Goal: Task Accomplishment & Management: Use online tool/utility

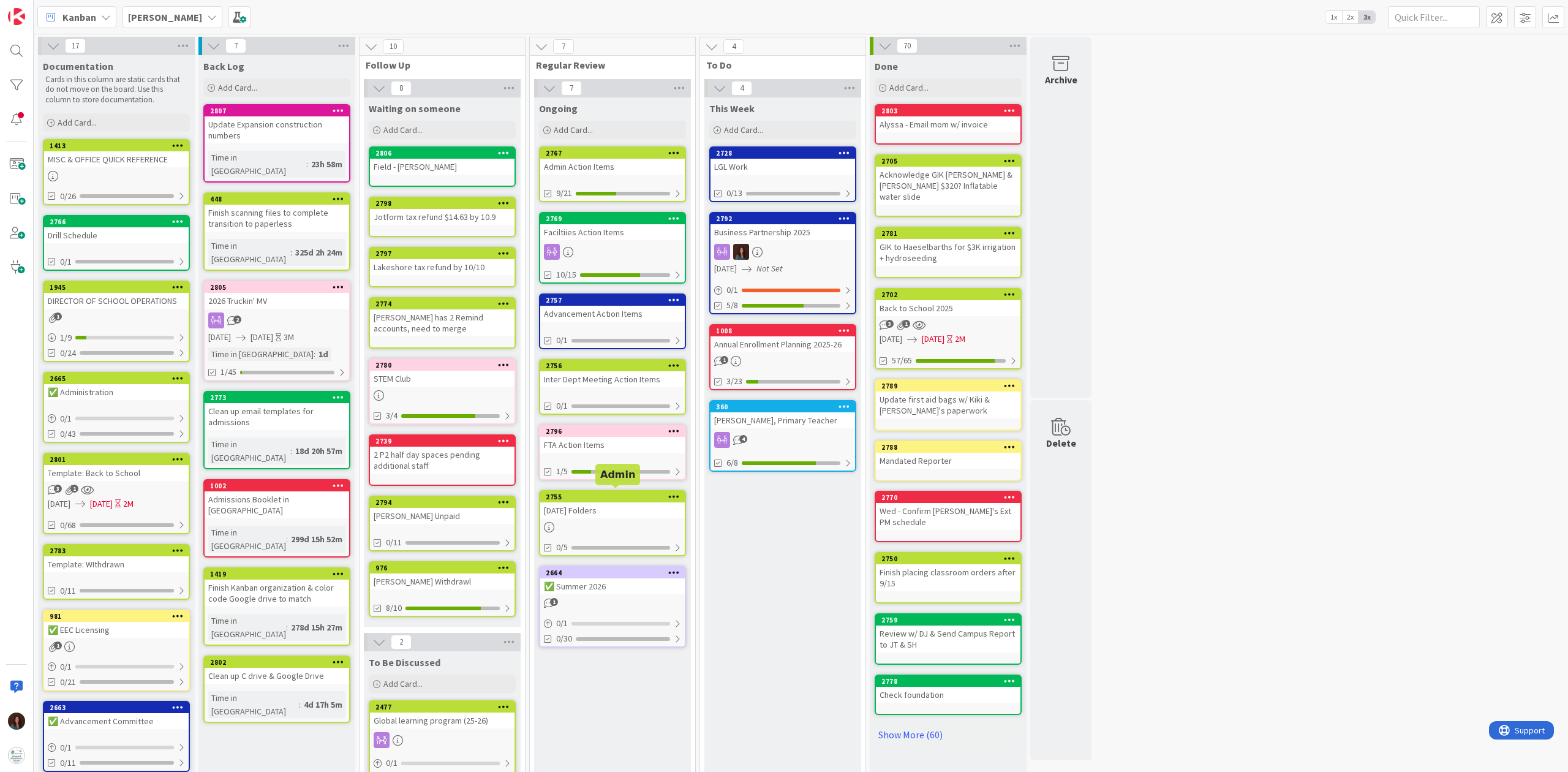
click at [623, 496] on div "2755" at bounding box center [615, 497] width 139 height 9
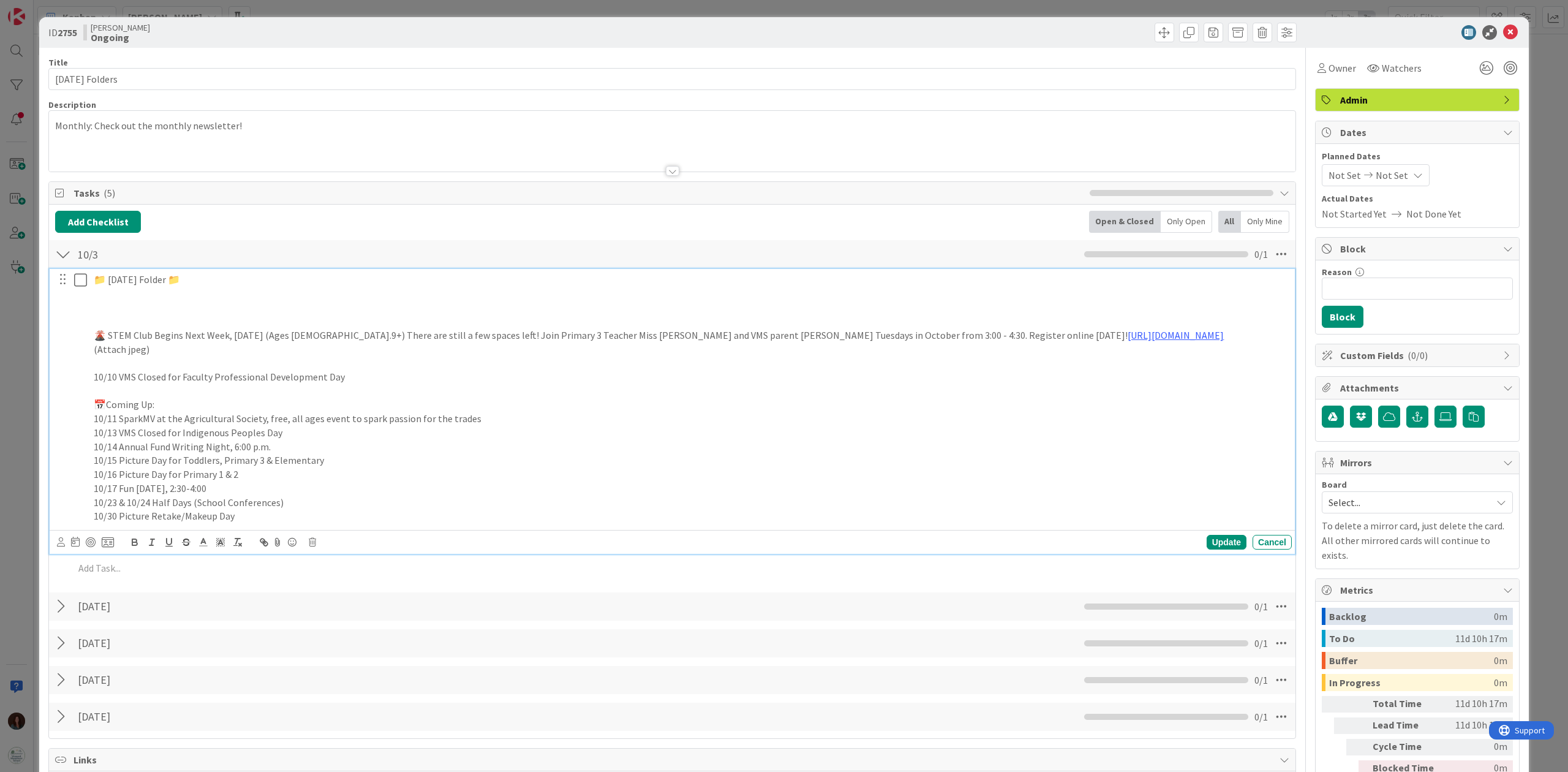
click at [204, 310] on p at bounding box center [690, 307] width 1194 height 14
click at [171, 309] on p "Please let us know if you're traveling and your child will not be in school." at bounding box center [690, 307] width 1194 height 14
click at [479, 314] on p "Please let us know in advance if you're traveling and your child will not be in…" at bounding box center [690, 307] width 1194 height 14
click at [1503, 32] on icon at bounding box center [1510, 32] width 15 height 15
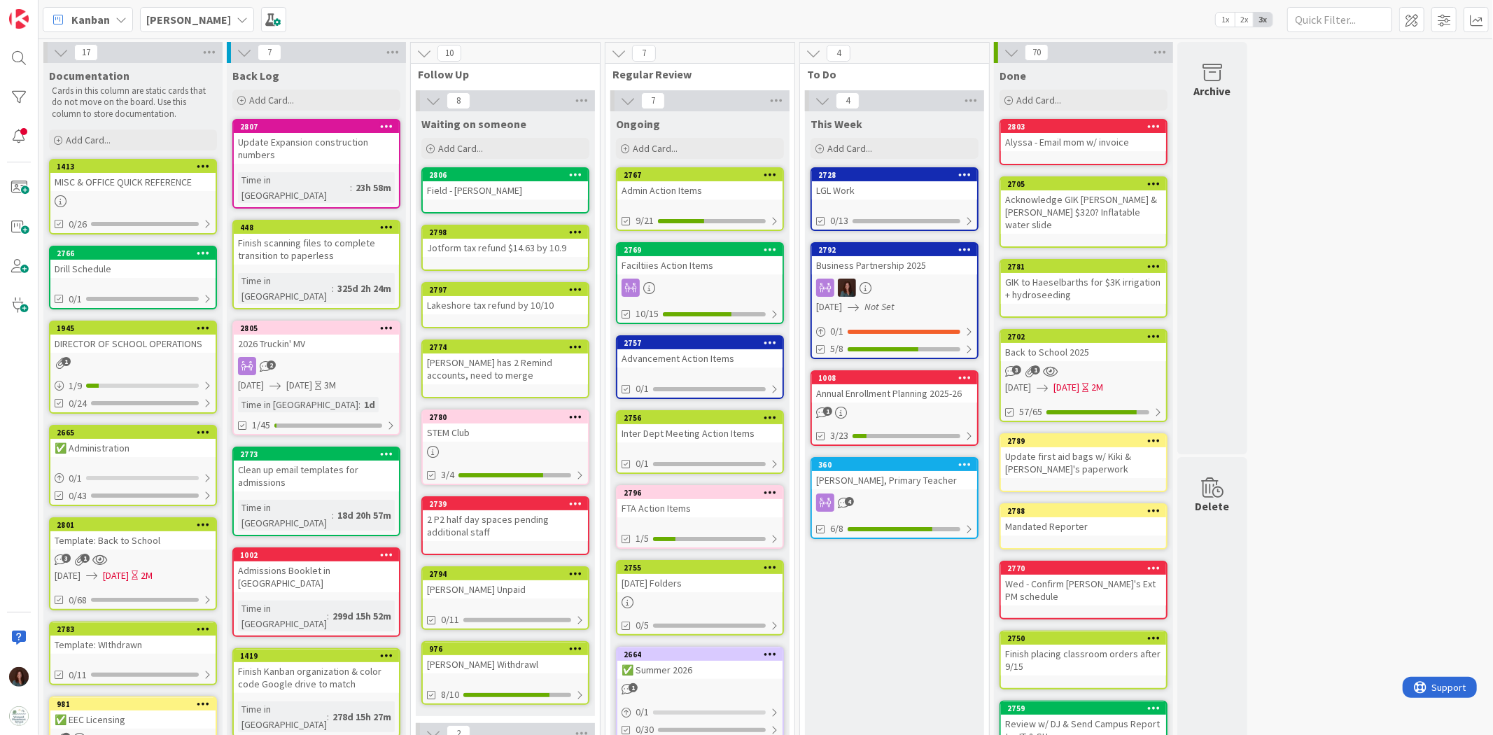
click at [861, 475] on div "[PERSON_NAME], Primary Teacher" at bounding box center [894, 480] width 165 height 18
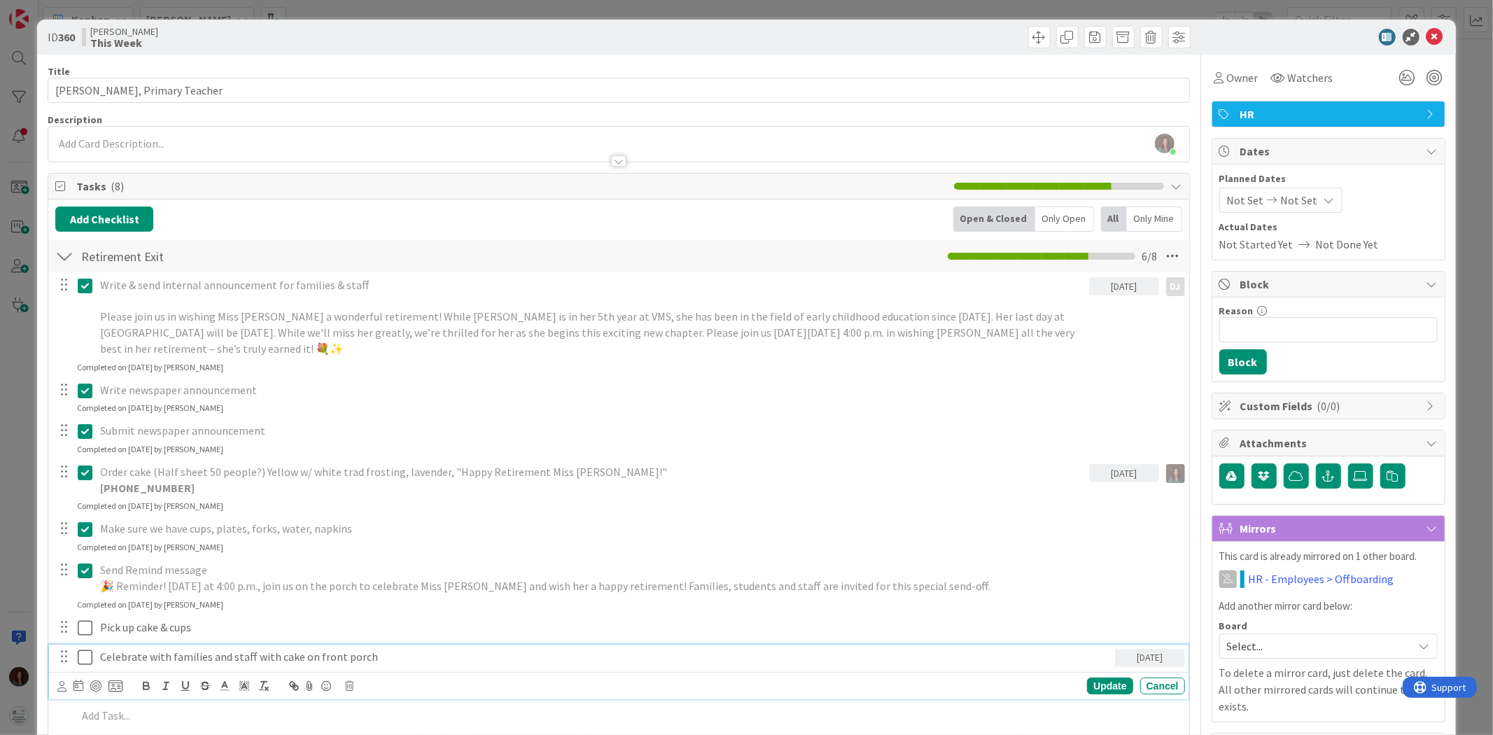
click at [80, 660] on icon at bounding box center [85, 657] width 15 height 17
click at [81, 629] on icon at bounding box center [85, 628] width 15 height 17
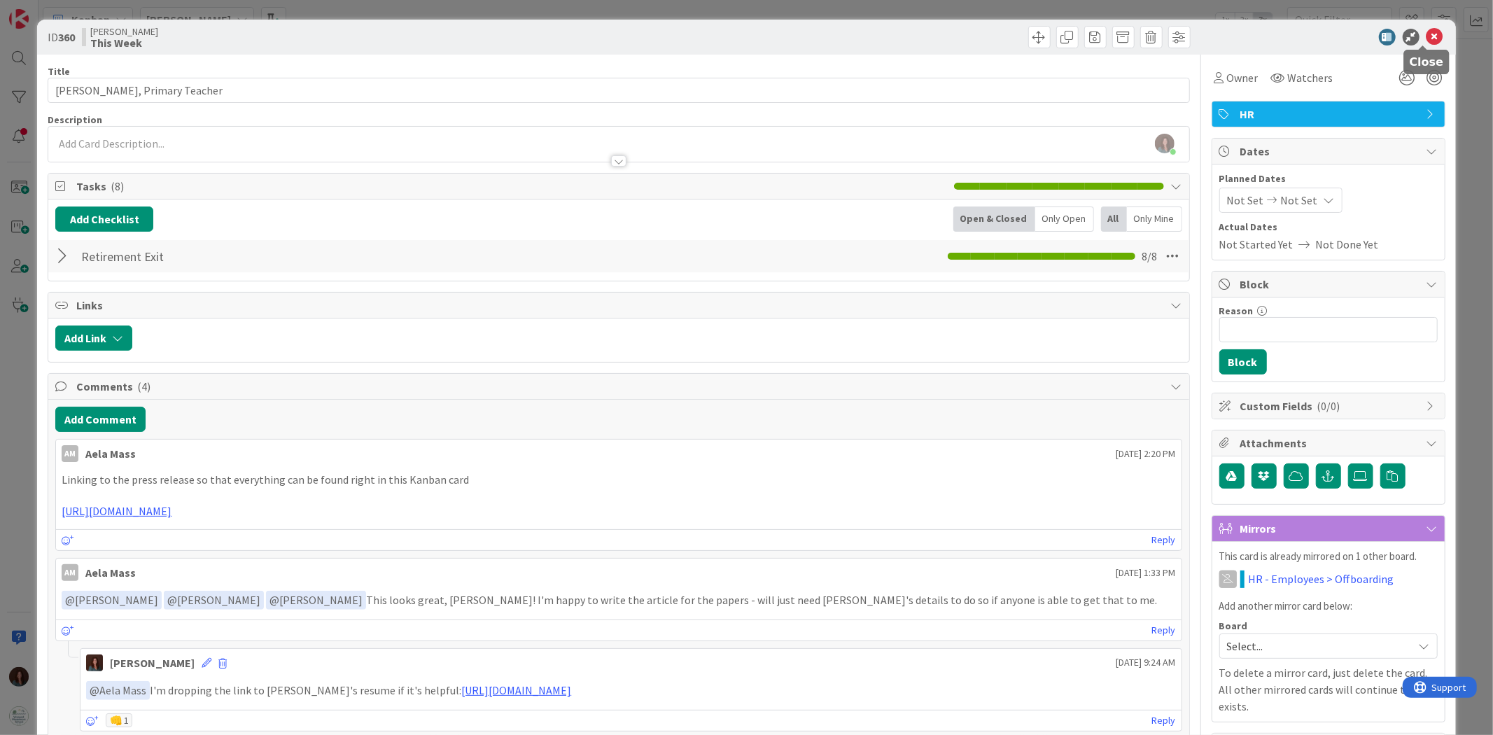
click at [1427, 36] on icon at bounding box center [1435, 37] width 17 height 17
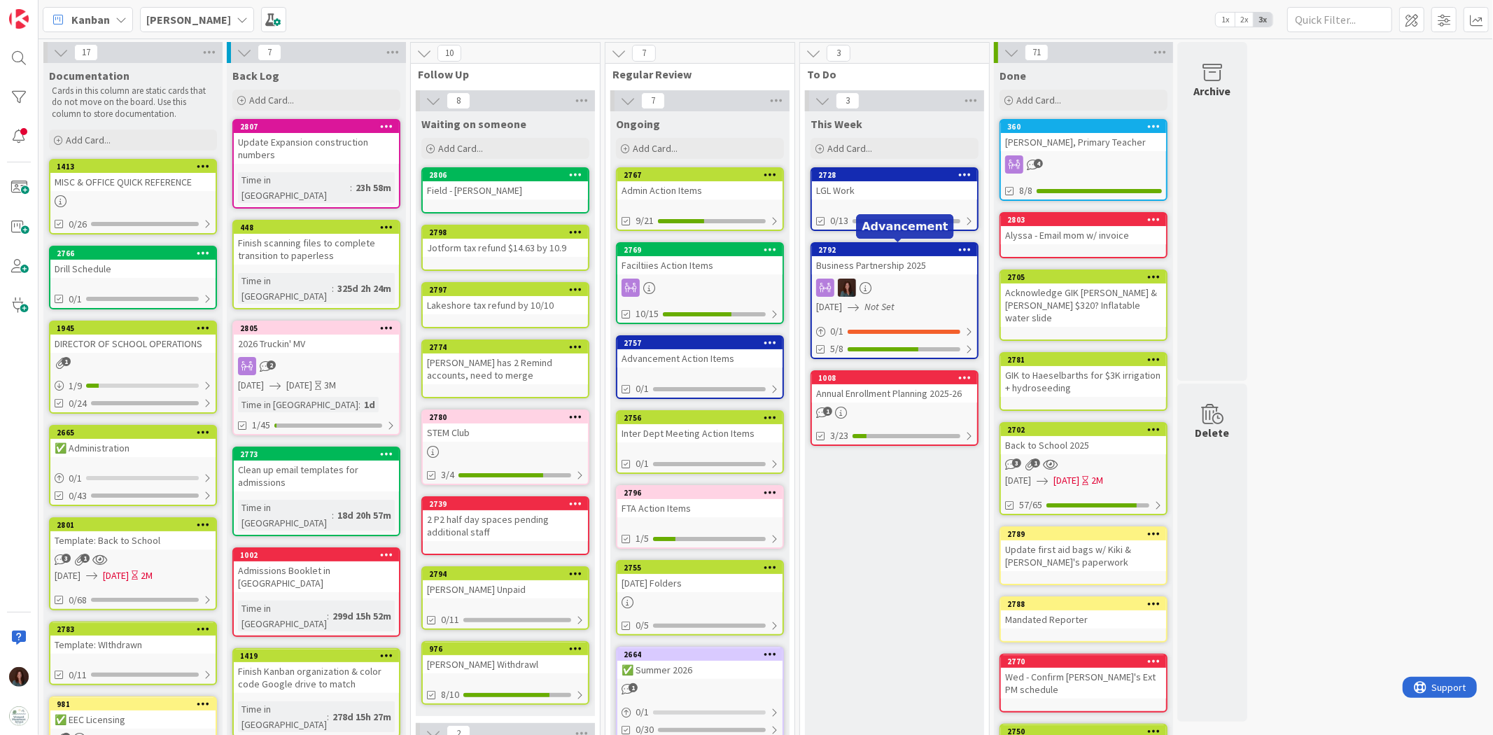
click at [912, 252] on div "2792" at bounding box center [897, 250] width 159 height 10
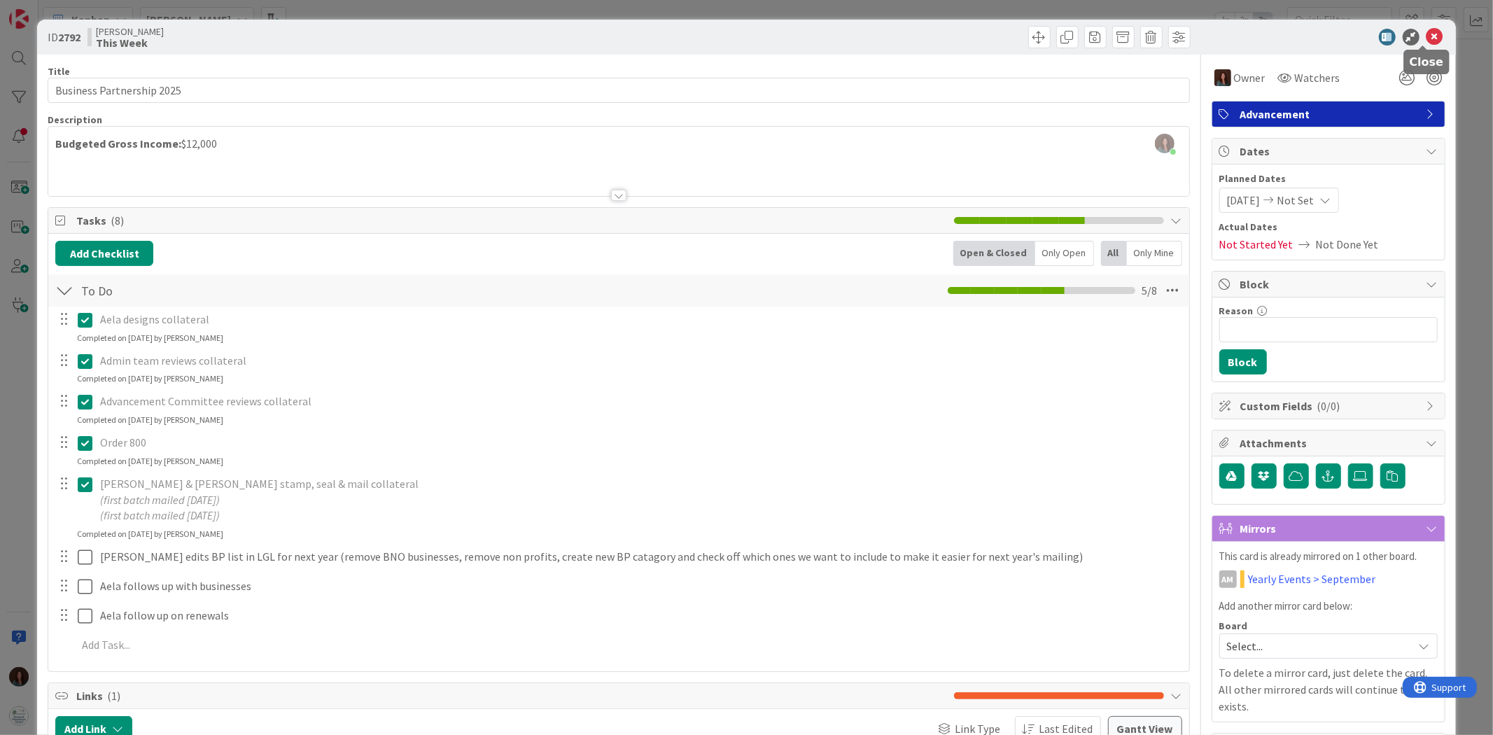
click at [1427, 34] on icon at bounding box center [1435, 37] width 17 height 17
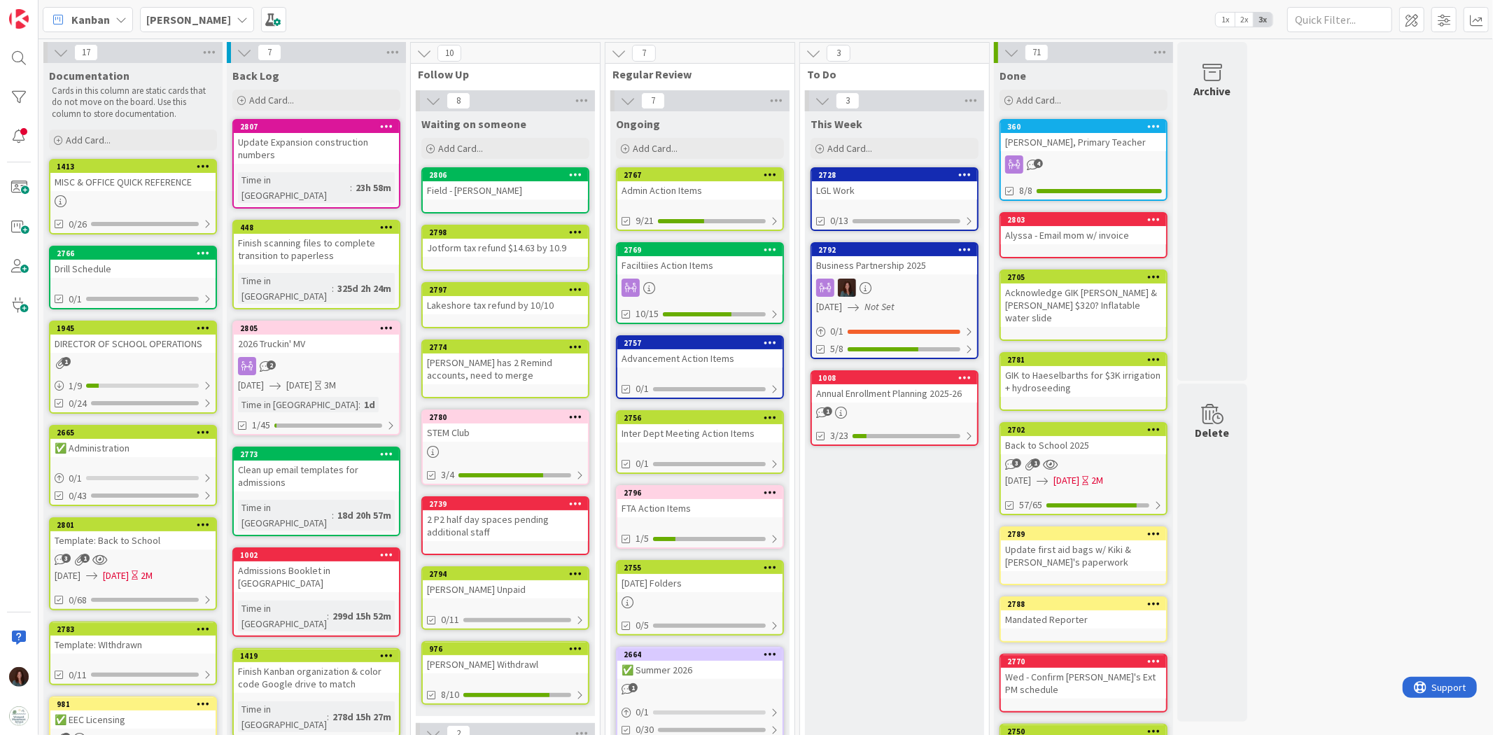
click at [959, 183] on div "LGL Work" at bounding box center [894, 190] width 165 height 18
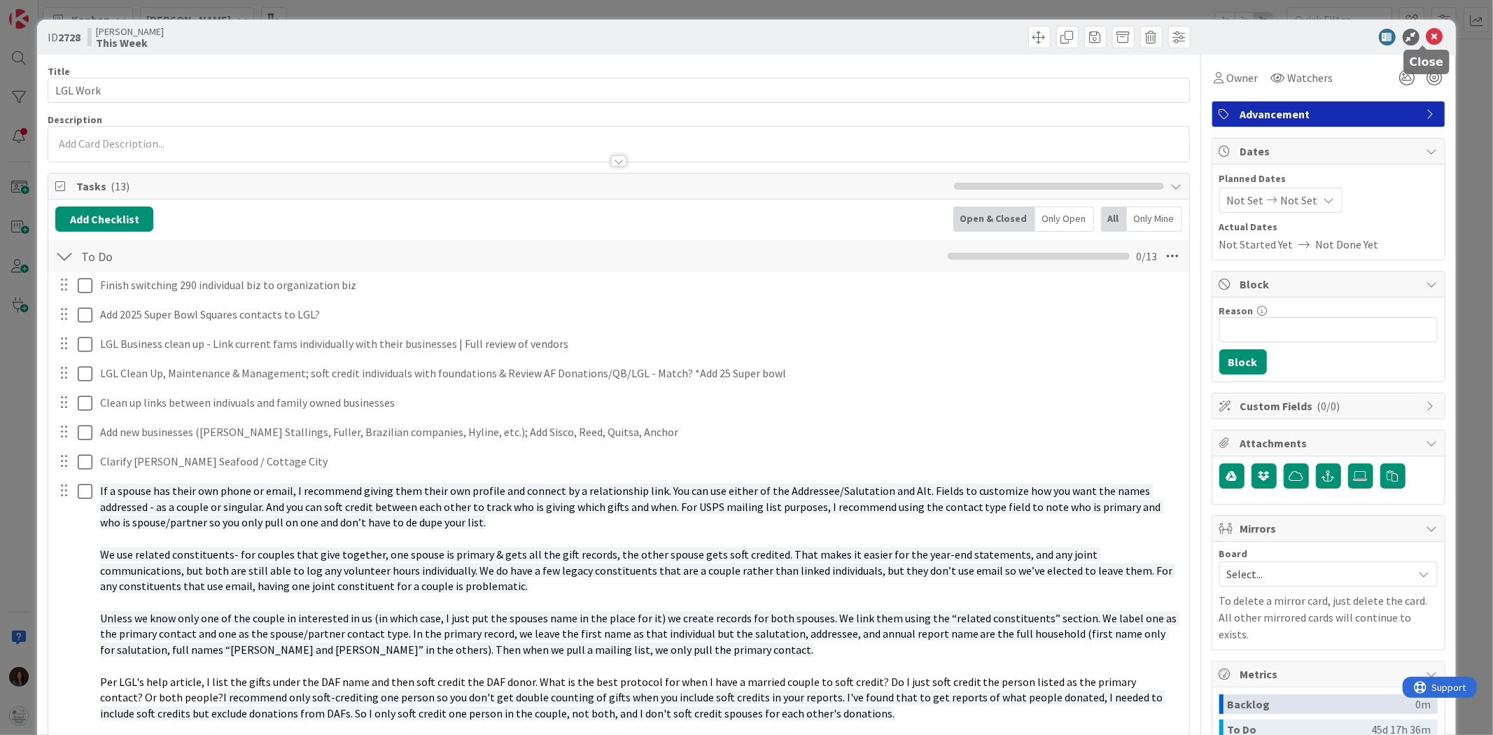
click at [1427, 35] on icon at bounding box center [1435, 37] width 17 height 17
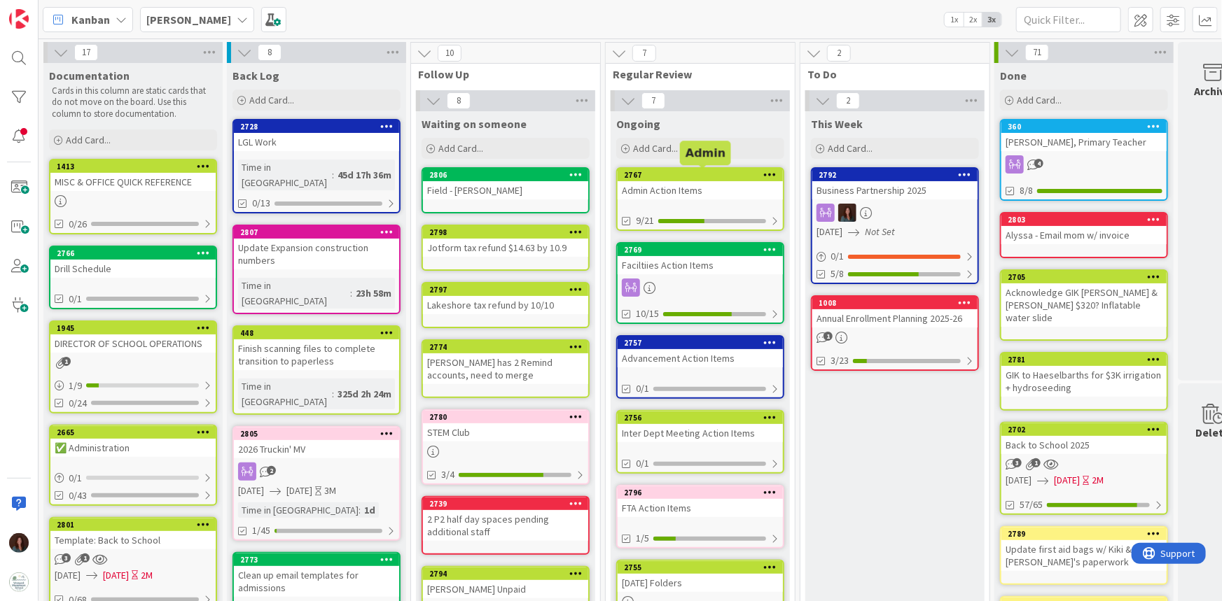
click at [745, 174] on div "2767" at bounding box center [703, 175] width 159 height 10
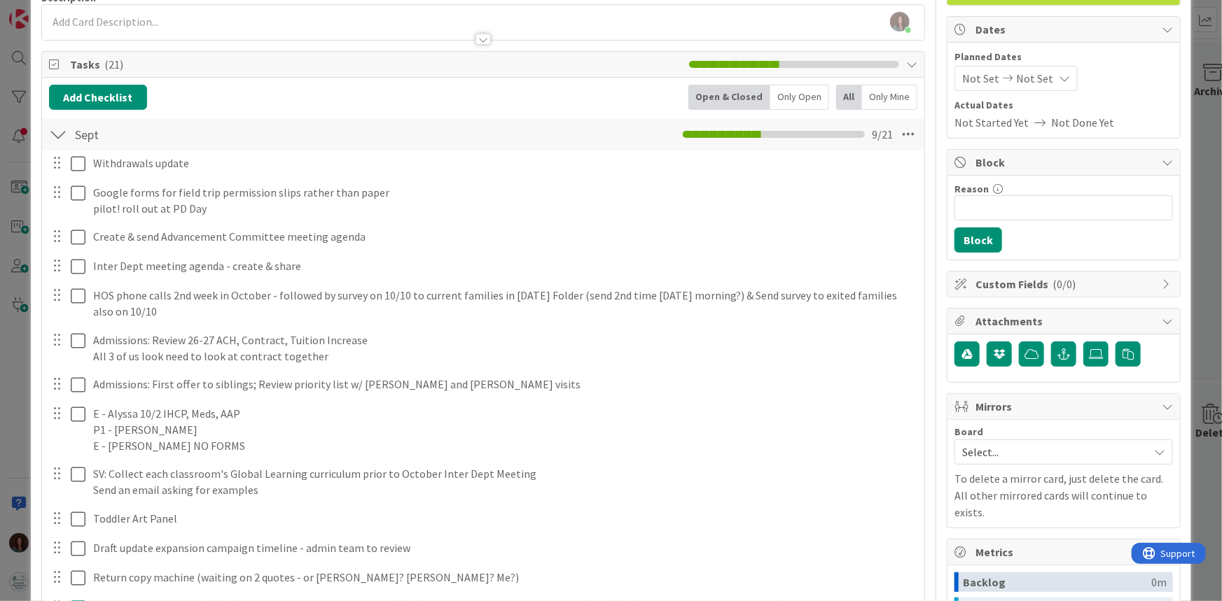
scroll to position [127, 0]
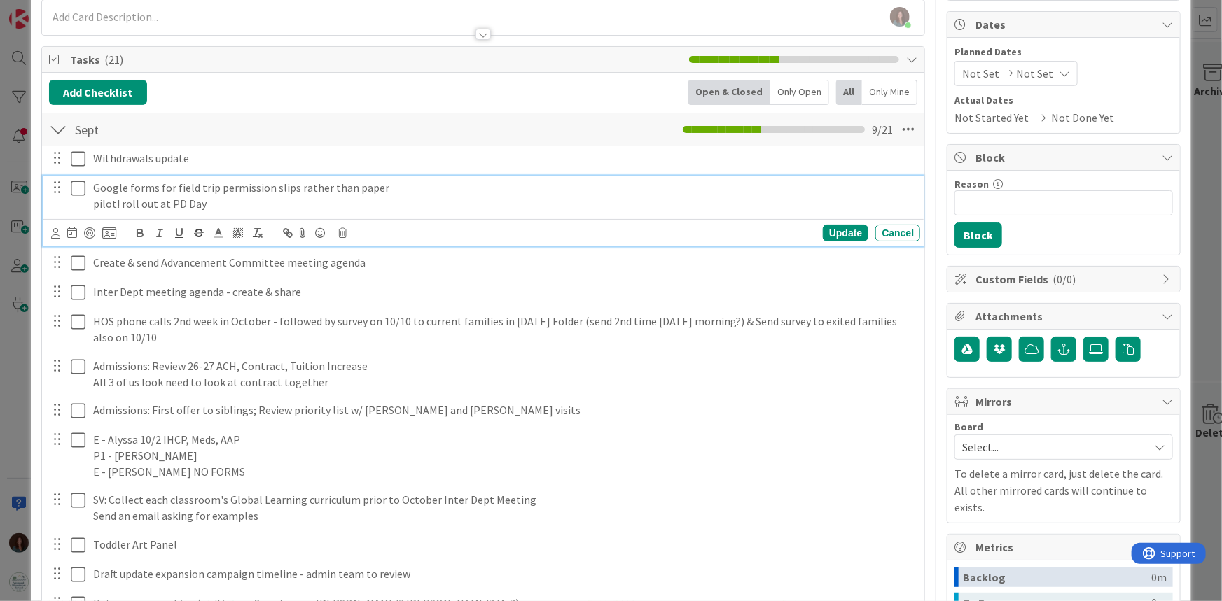
click at [77, 191] on icon at bounding box center [78, 188] width 15 height 17
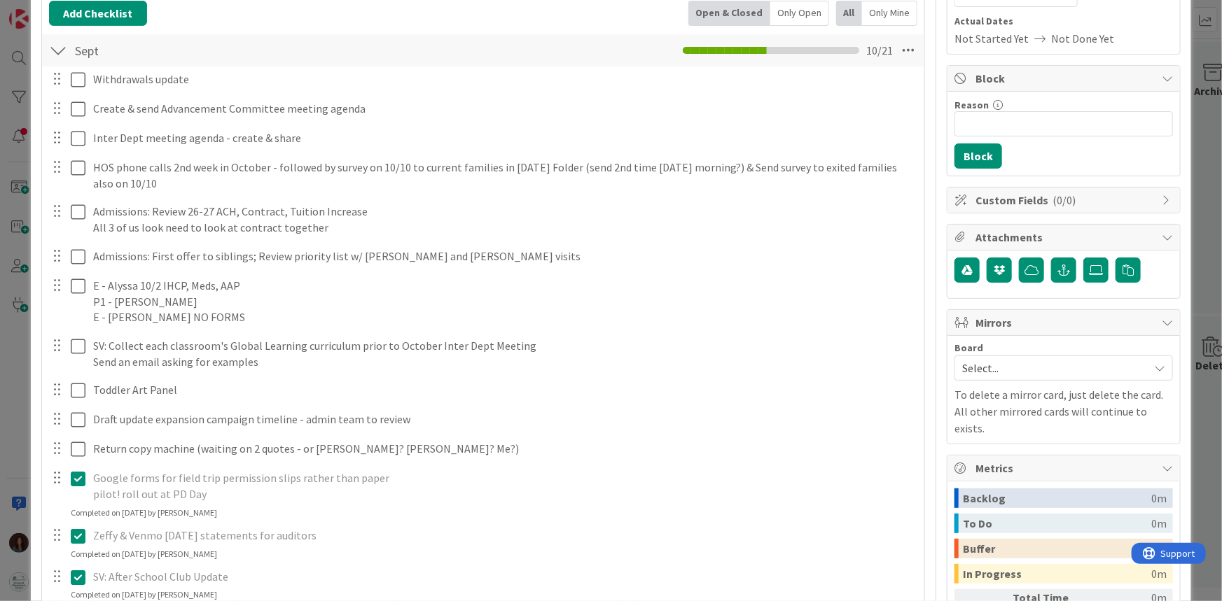
scroll to position [142, 0]
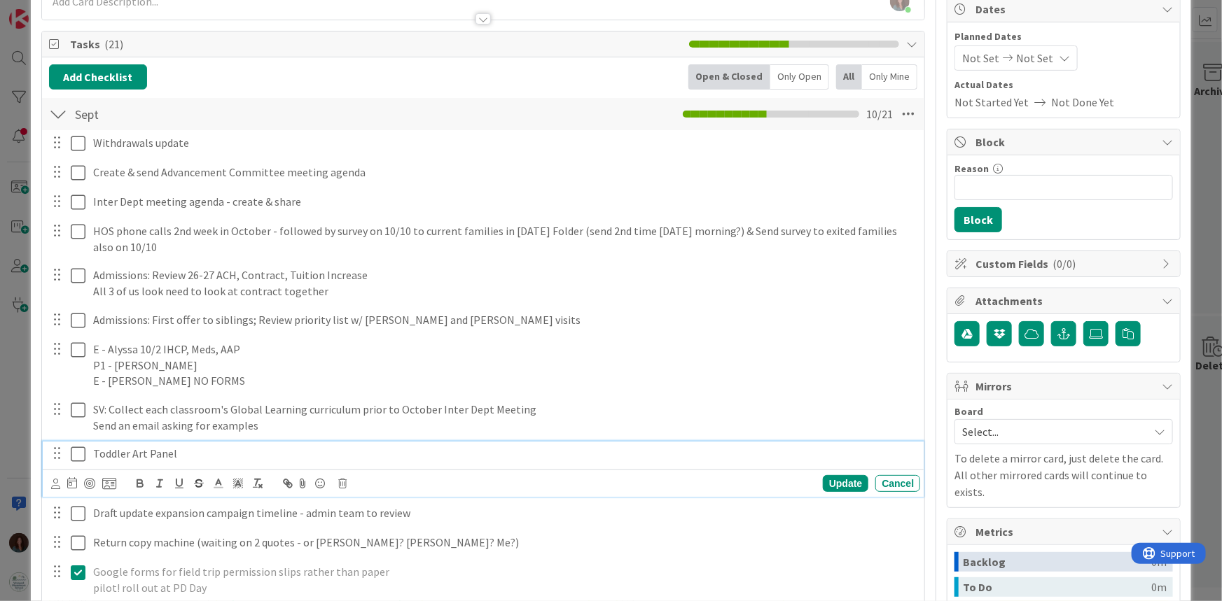
click at [203, 454] on p "Toddler Art Panel" at bounding box center [503, 454] width 821 height 16
click at [838, 479] on div "Update" at bounding box center [846, 483] width 46 height 17
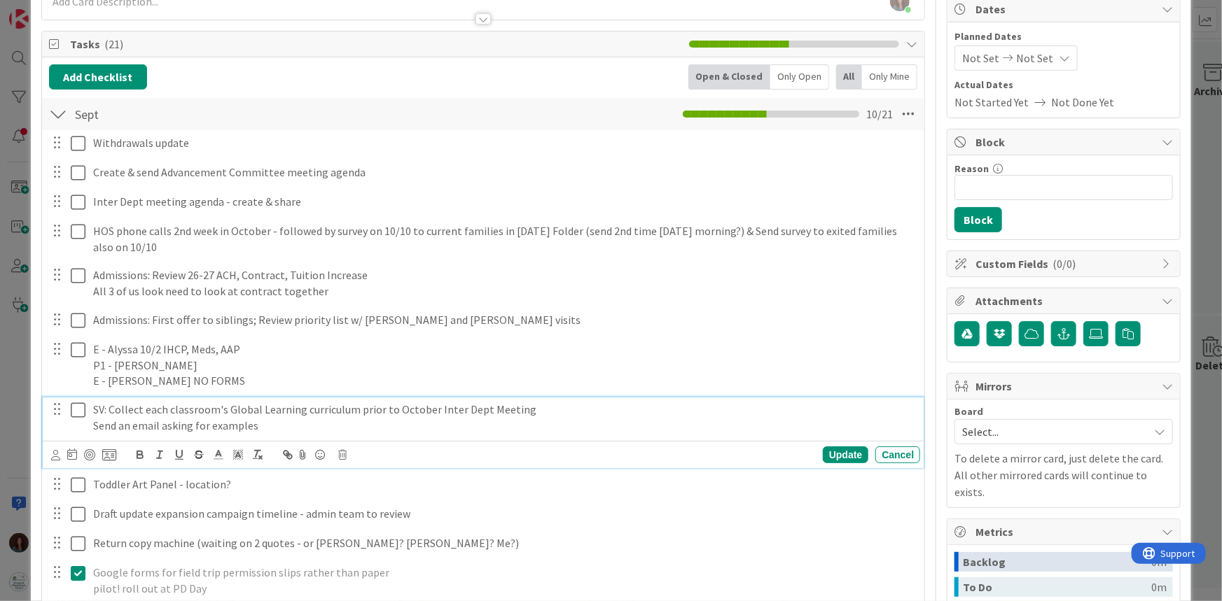
click at [260, 427] on p "Send an email asking for examples" at bounding box center [503, 426] width 821 height 16
drag, startPoint x: 113, startPoint y: 410, endPoint x: 197, endPoint y: 403, distance: 83.6
click at [197, 403] on p "SV: Collect each classroom's Global Learning curriculum prior to October Inter …" at bounding box center [503, 410] width 821 height 16
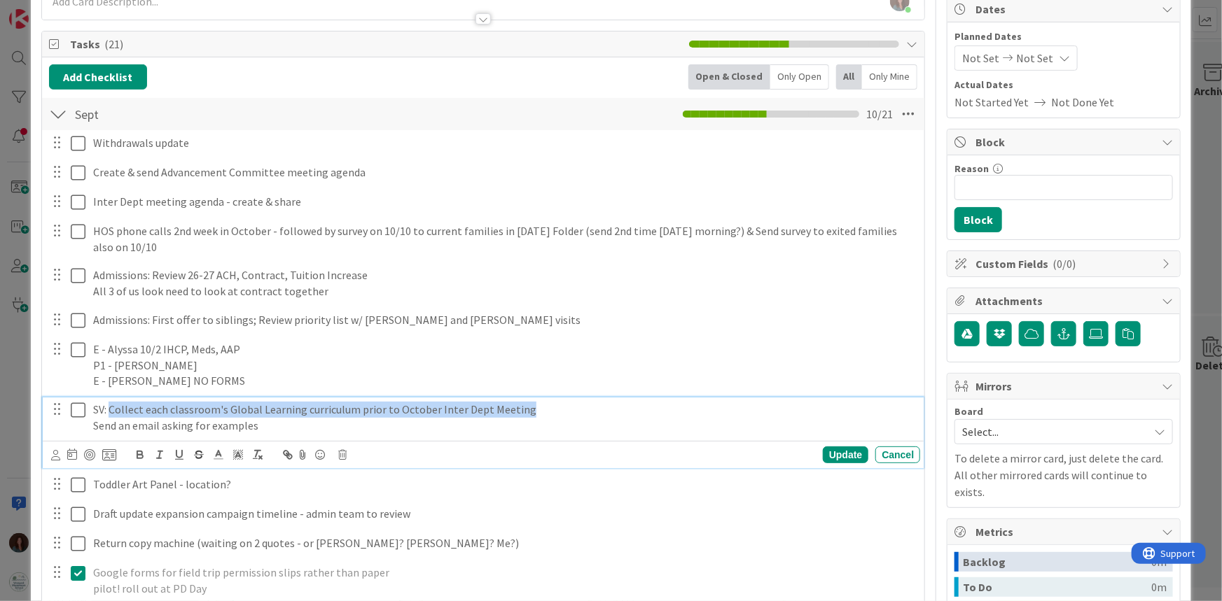
drag, startPoint x: 111, startPoint y: 409, endPoint x: 543, endPoint y: 407, distance: 431.3
click at [543, 407] on p "SV: Collect each classroom's Global Learning curriculum prior to October Inter …" at bounding box center [503, 410] width 821 height 16
copy p "Collect each classroom's Global Learning curriculum prior to October Inter Dept…"
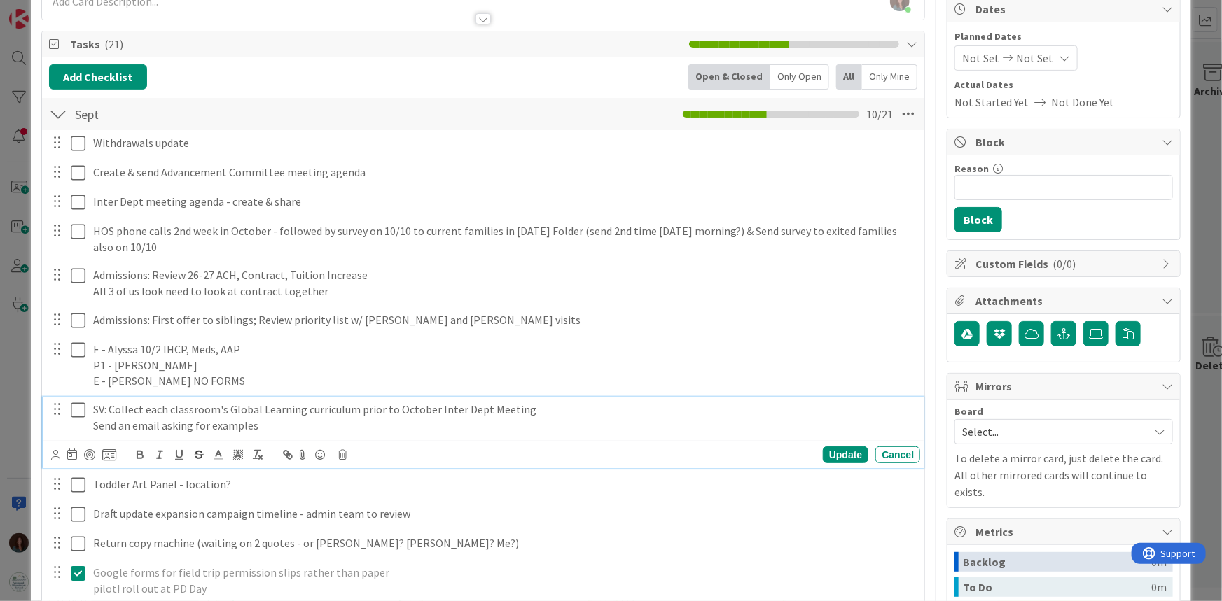
click at [420, 430] on p "Send an email asking for examples" at bounding box center [503, 426] width 821 height 16
click at [823, 455] on div "Update" at bounding box center [846, 455] width 46 height 17
click at [195, 421] on p "Send an email asking for examples" at bounding box center [503, 426] width 821 height 16
click at [115, 421] on p "Send an email asking for examples" at bounding box center [503, 426] width 821 height 16
click at [274, 424] on p "Sent an email asking for examples" at bounding box center [503, 426] width 821 height 16
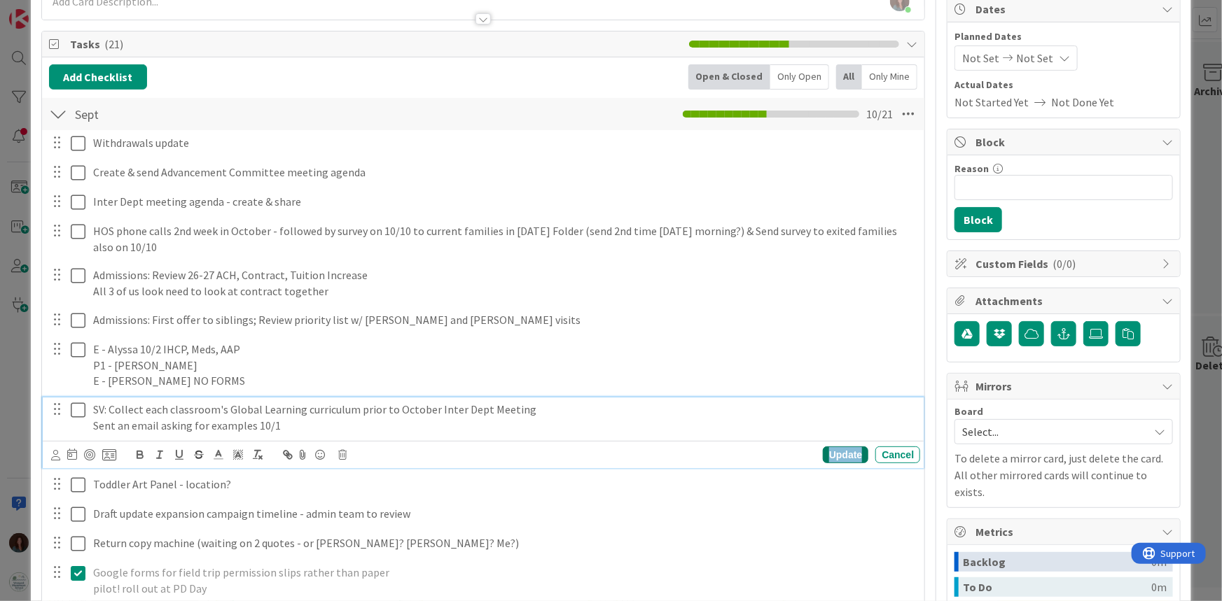
click at [841, 453] on div "Update" at bounding box center [846, 455] width 46 height 17
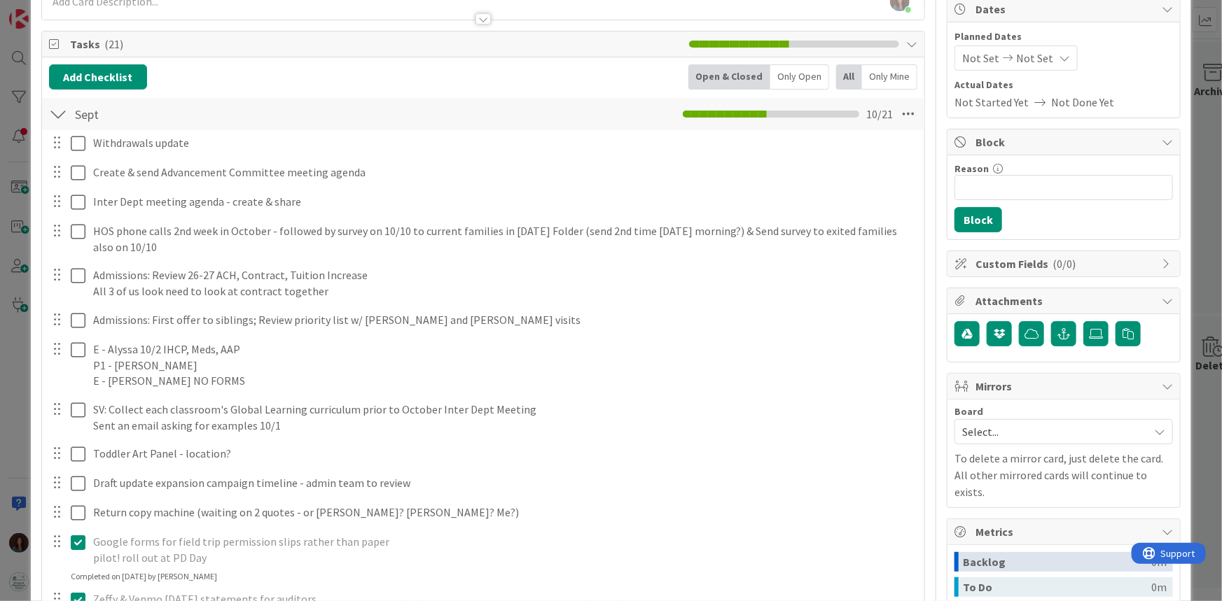
scroll to position [0, 0]
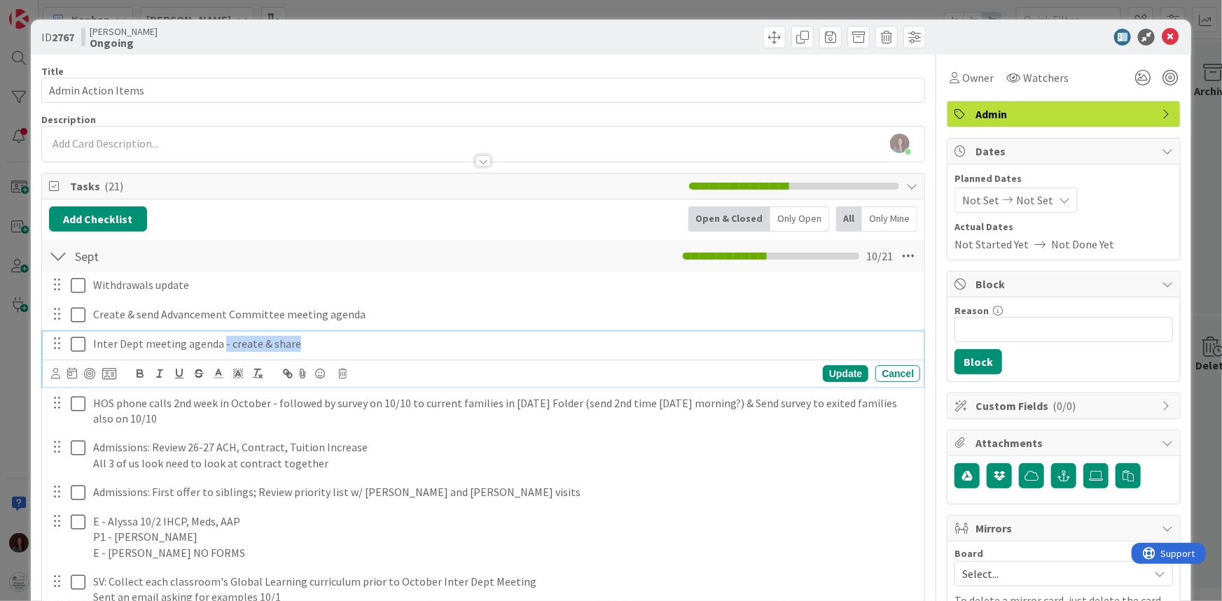
drag, startPoint x: 292, startPoint y: 341, endPoint x: 218, endPoint y: 347, distance: 73.8
click at [218, 347] on p "Inter Dept meeting agenda - create & share" at bounding box center [503, 344] width 821 height 16
click at [91, 345] on div "Inter Dept meeting agenda" at bounding box center [504, 344] width 832 height 25
click at [831, 372] on div "Update" at bounding box center [846, 373] width 46 height 17
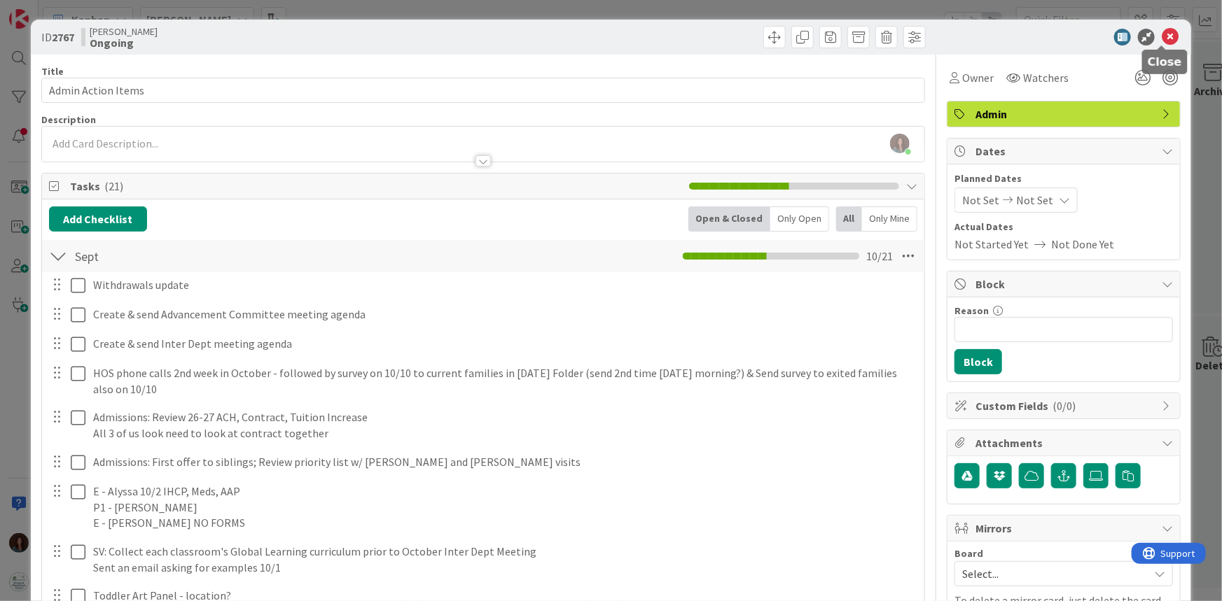
click at [1162, 35] on icon at bounding box center [1169, 37] width 17 height 17
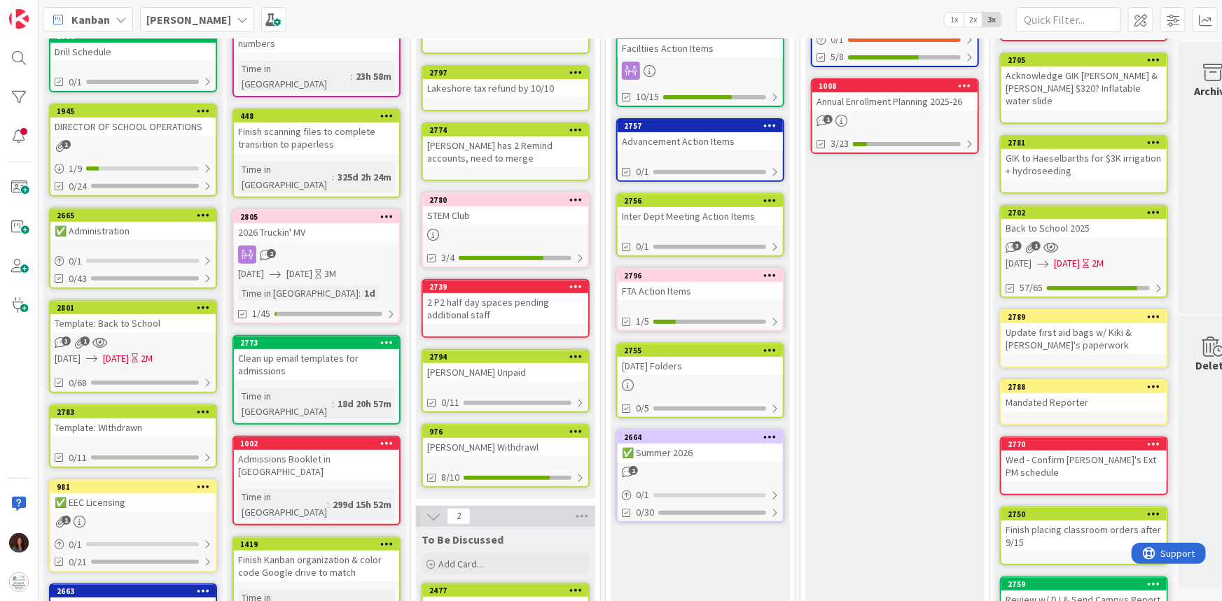
scroll to position [190, 0]
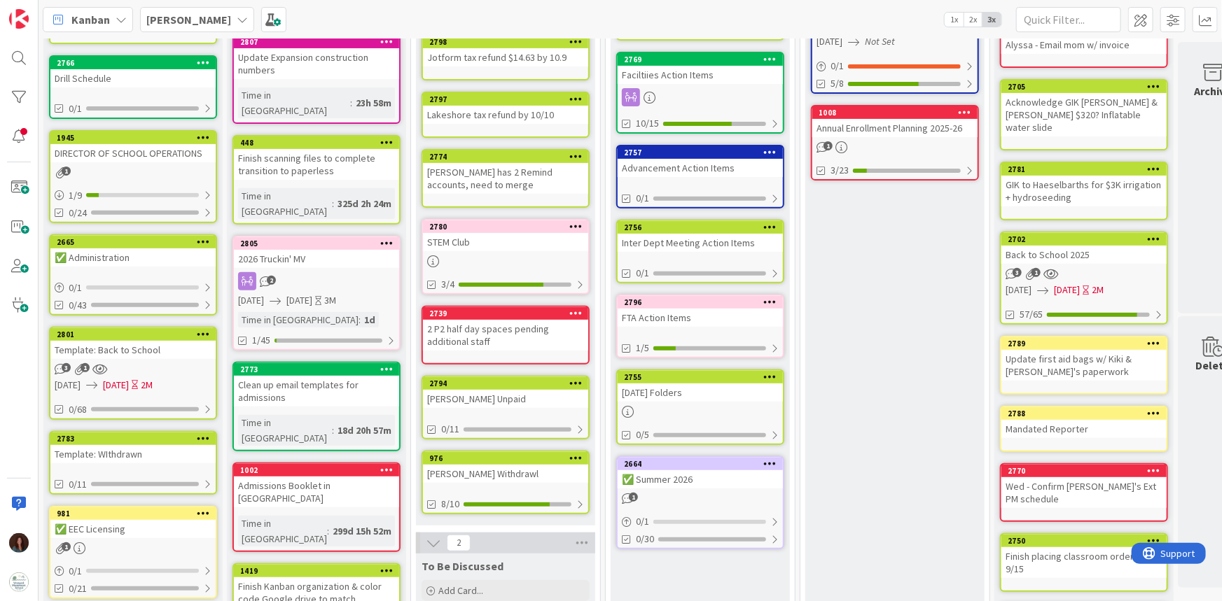
click at [744, 385] on div "[DATE] Folders" at bounding box center [699, 393] width 165 height 18
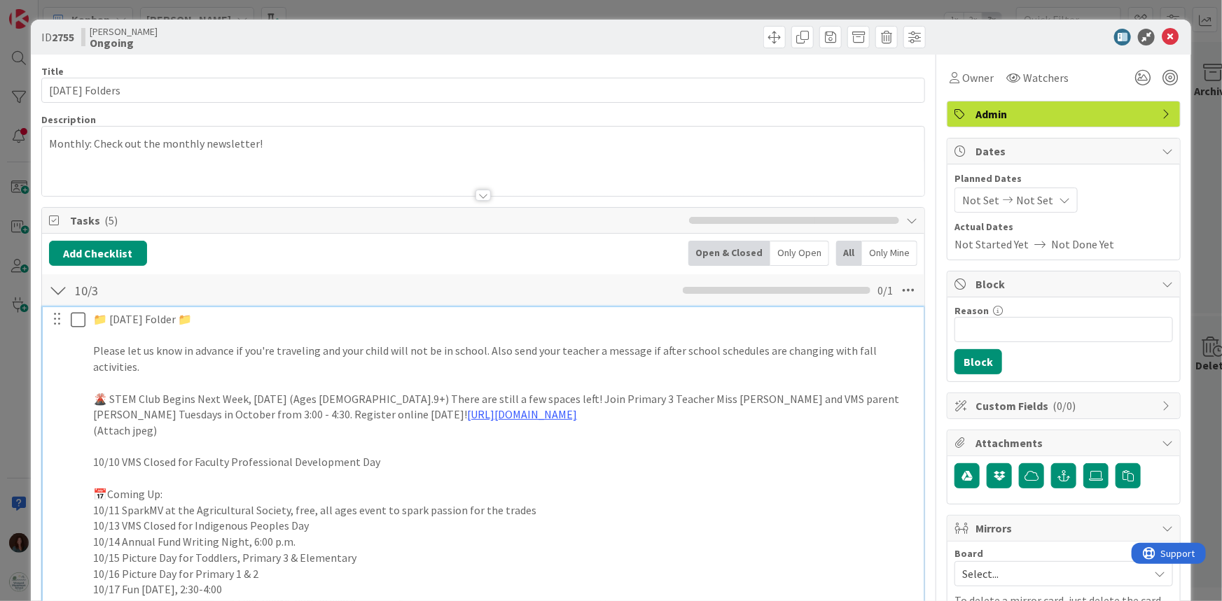
click at [232, 332] on p at bounding box center [503, 336] width 821 height 16
click at [223, 328] on p at bounding box center [503, 336] width 821 height 16
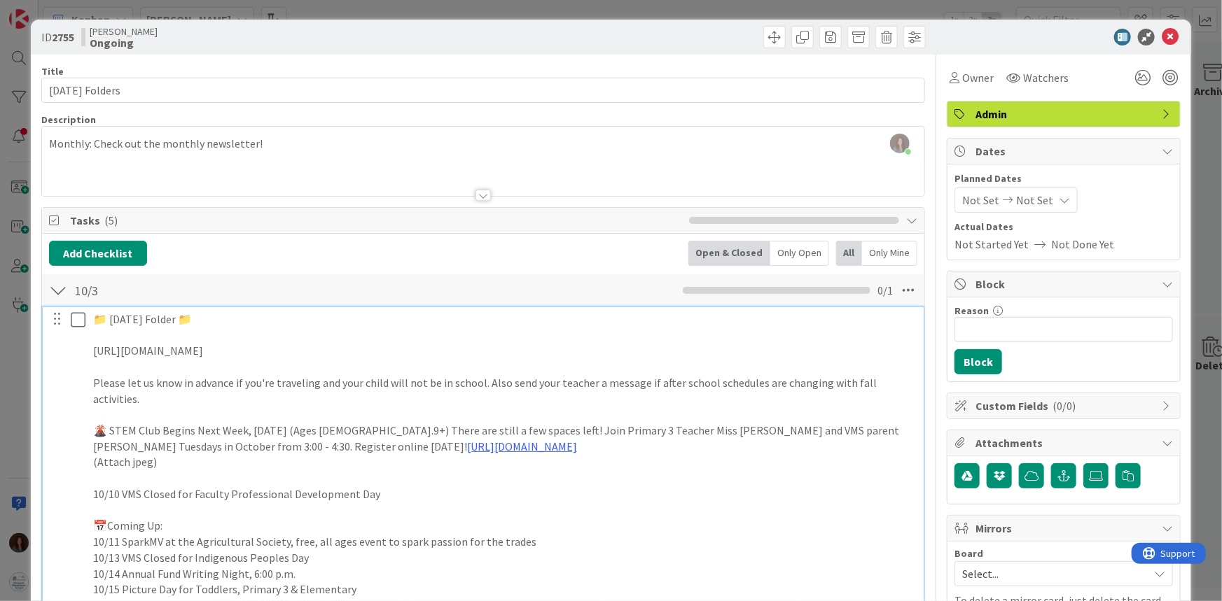
click at [91, 358] on div "📁 [DATE] Folder 📁 [URL][DOMAIN_NAME] Please let us know in advance if you're tr…" at bounding box center [504, 486] width 832 height 358
click at [90, 357] on div "📁 [DATE] Folder 📁 [URL][DOMAIN_NAME] Please let us know in advance if you're tr…" at bounding box center [504, 486] width 832 height 358
click at [93, 352] on p "[URL][DOMAIN_NAME]" at bounding box center [503, 351] width 821 height 16
click at [91, 347] on div "📁 [DATE] Folder 📁 Fall Family Survey: [URL][DOMAIN_NAME] Please let us know in …" at bounding box center [504, 486] width 832 height 358
click at [296, 350] on p "Please take our 3 minute "Fall Family Survey: [URL][DOMAIN_NAME]" at bounding box center [503, 351] width 821 height 16
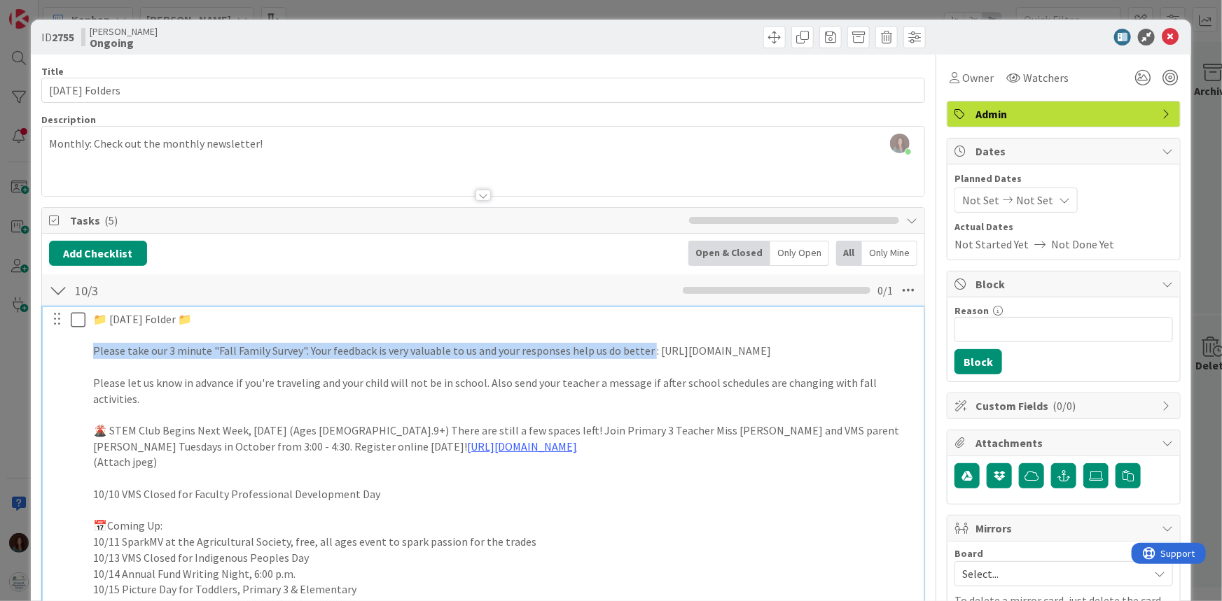
drag, startPoint x: 648, startPoint y: 349, endPoint x: 109, endPoint y: 359, distance: 538.5
click at [89, 354] on div "📁 [DATE] Folder 📁 Please take our 3 minute "Fall Family Survey". Your feedback …" at bounding box center [504, 486] width 832 height 358
copy p "Please take our 3 minute "Fall Family Survey". Your feedback is very valuable t…"
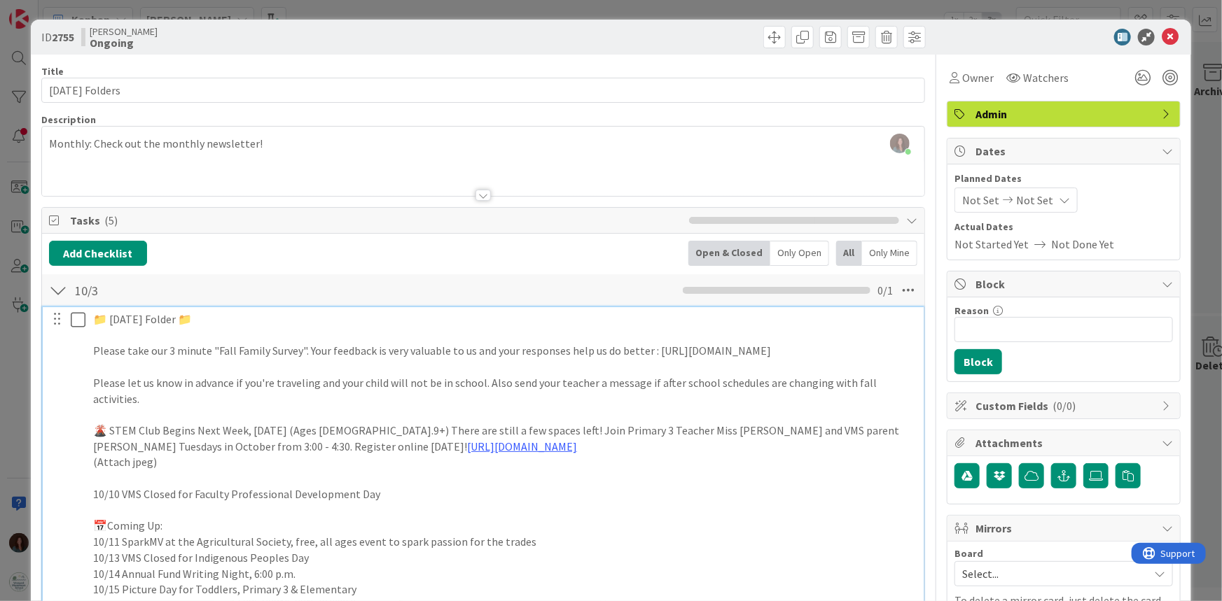
click at [133, 361] on p at bounding box center [503, 367] width 821 height 16
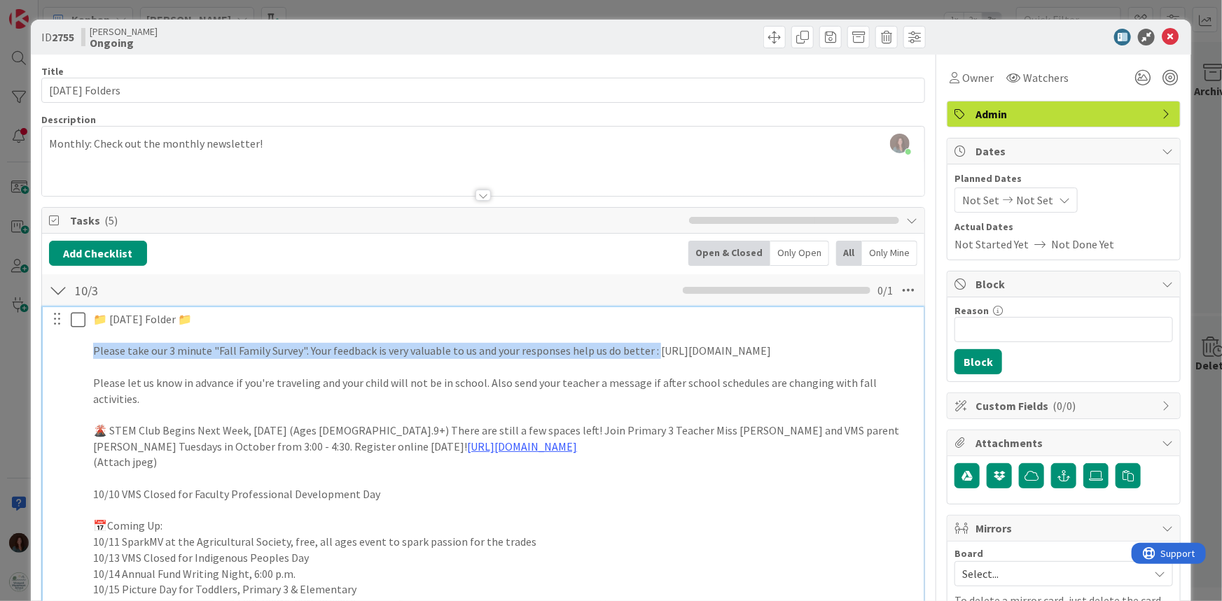
drag, startPoint x: 652, startPoint y: 350, endPoint x: -18, endPoint y: 344, distance: 670.0
click at [0, 344] on html "[PERSON_NAME] 1x 2x 3x 17 Documentation Cards in this column are static cards t…" at bounding box center [611, 300] width 1222 height 601
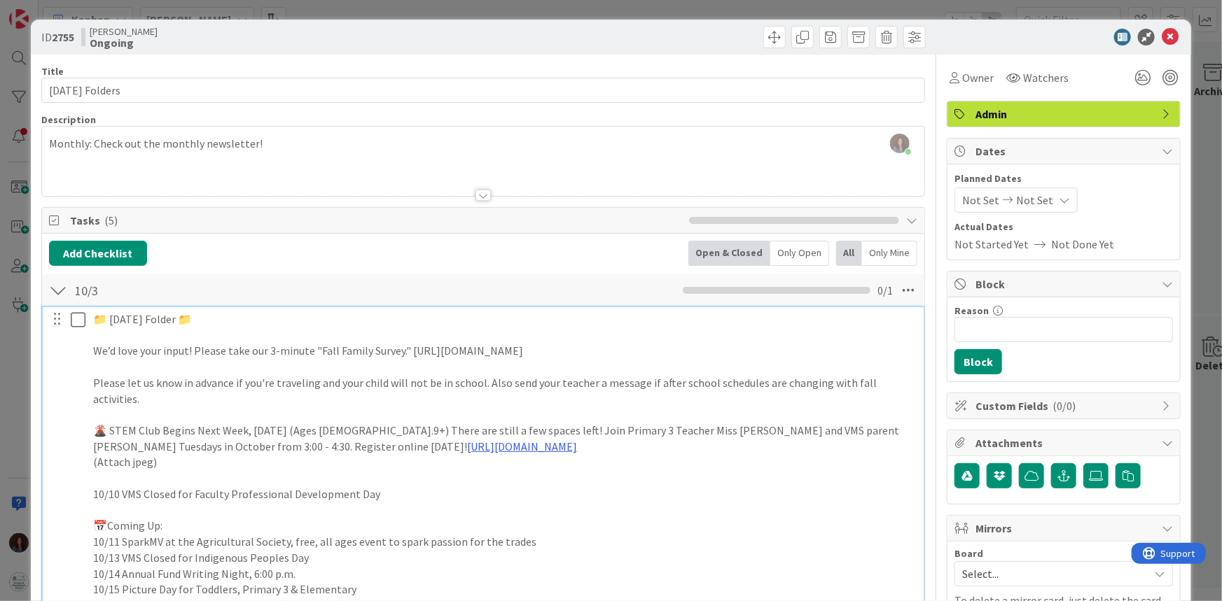
click at [410, 349] on p "We’d love your input! Please take our 3-minute "Fall Family Survey." [URL][DOMA…" at bounding box center [503, 351] width 821 height 16
click at [1166, 35] on icon at bounding box center [1169, 37] width 17 height 17
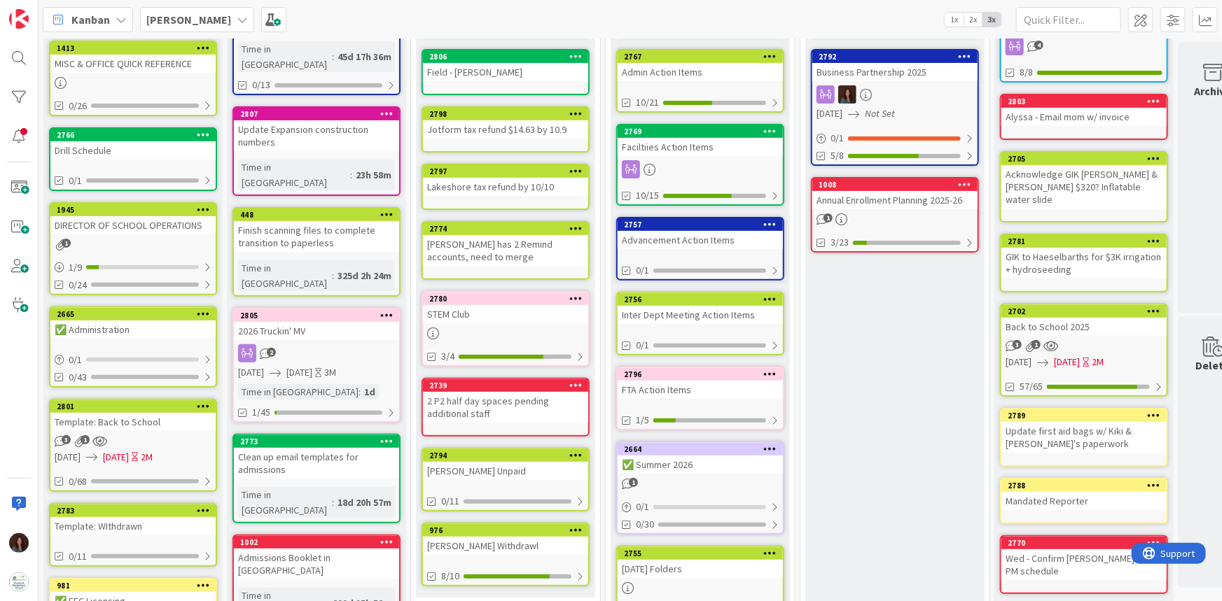
scroll to position [63, 0]
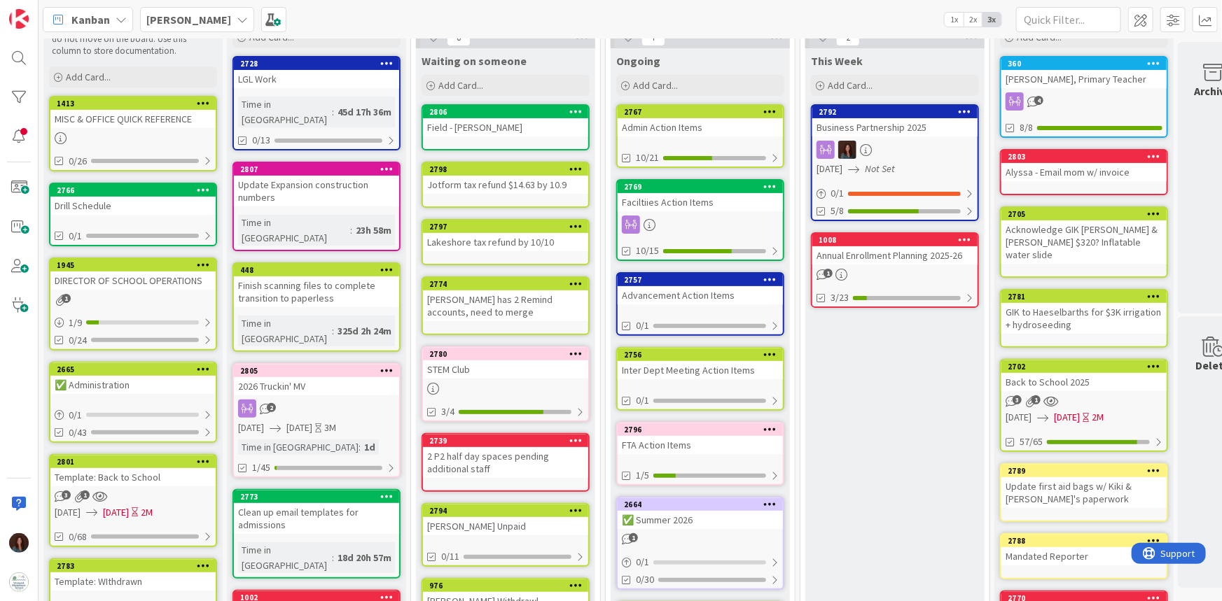
click at [709, 130] on div "Admin Action Items" at bounding box center [699, 127] width 165 height 18
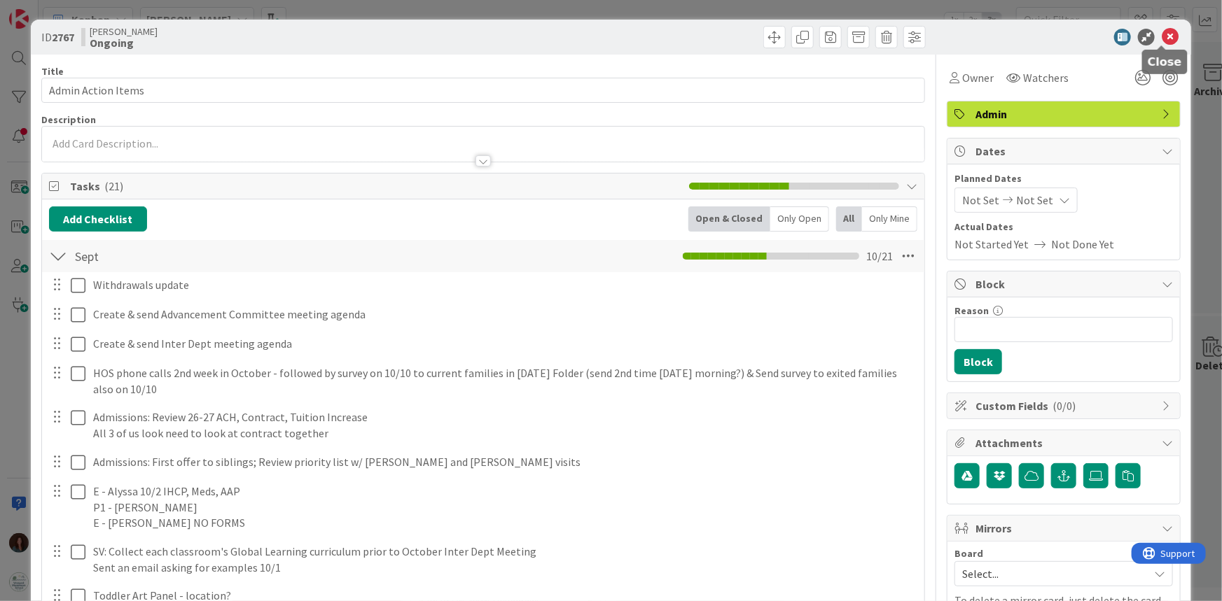
click at [1161, 33] on icon at bounding box center [1169, 37] width 17 height 17
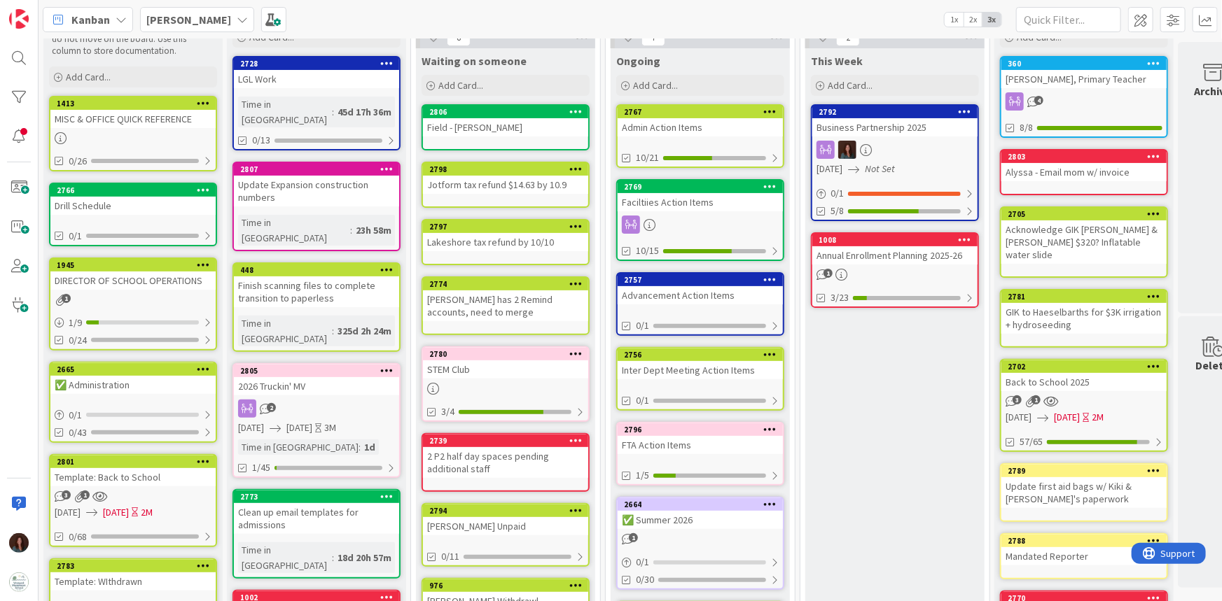
click at [919, 246] on div "Annual Enrollment Planning 2025-26" at bounding box center [894, 255] width 165 height 18
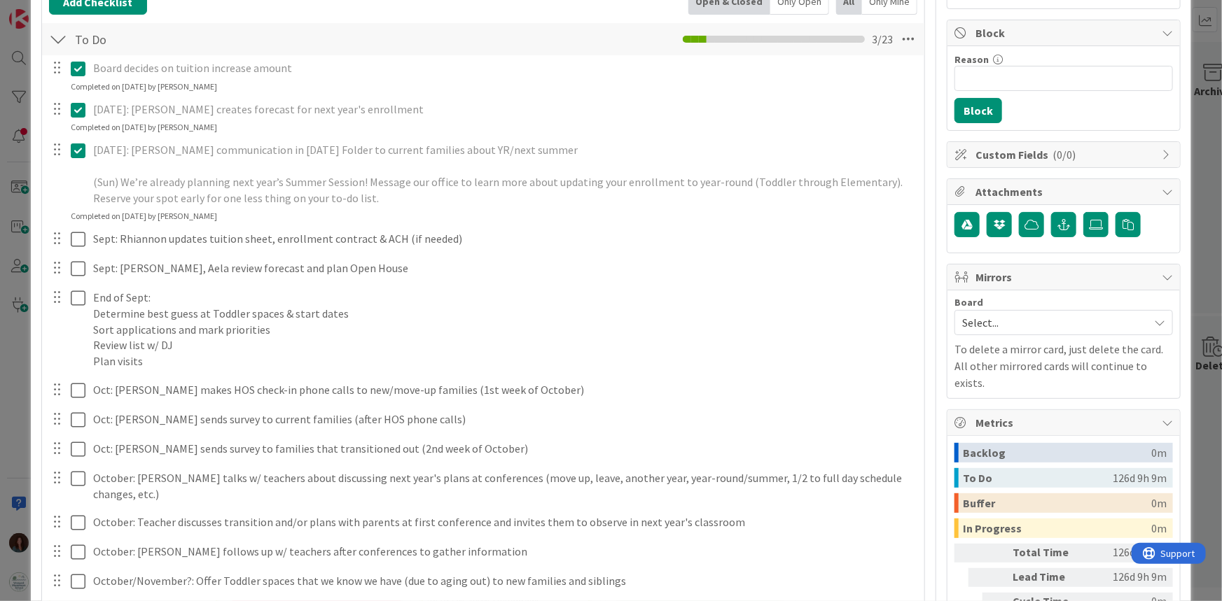
scroll to position [254, 0]
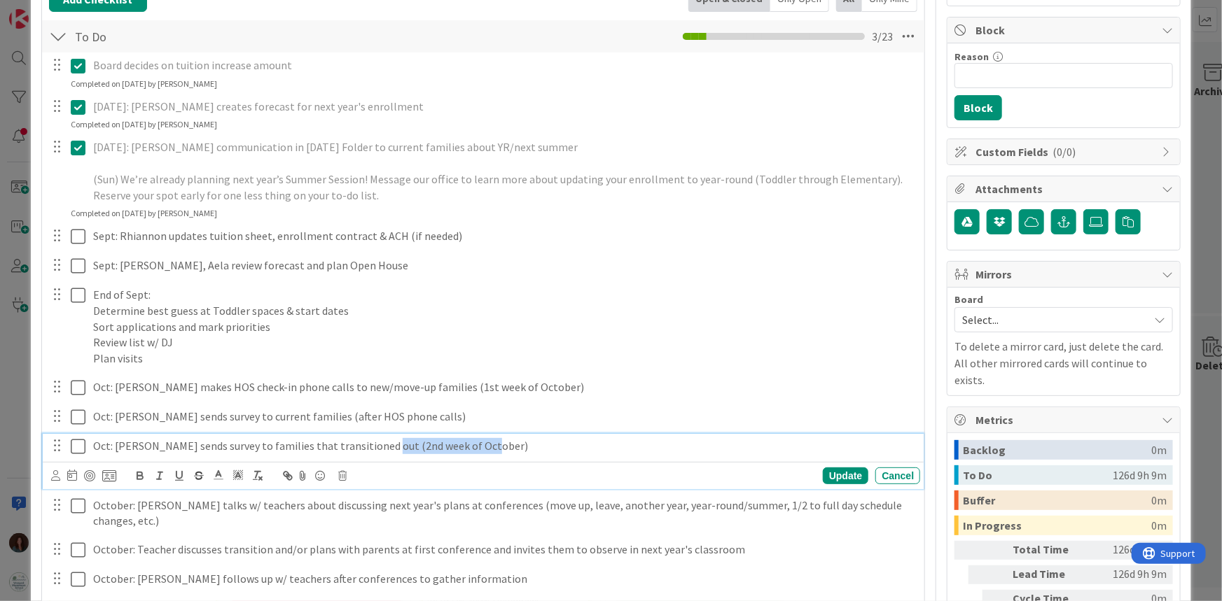
drag, startPoint x: 484, startPoint y: 444, endPoint x: 435, endPoint y: 525, distance: 95.2
click at [377, 445] on p "Oct: [PERSON_NAME] sends survey to families that transitioned out (2nd week of …" at bounding box center [503, 446] width 821 height 16
click at [109, 443] on p "Oct: [PERSON_NAME] sends survey to families that transitioned out" at bounding box center [503, 446] width 821 height 16
click at [844, 471] on div "Update" at bounding box center [846, 476] width 46 height 17
click at [77, 444] on icon at bounding box center [78, 446] width 15 height 17
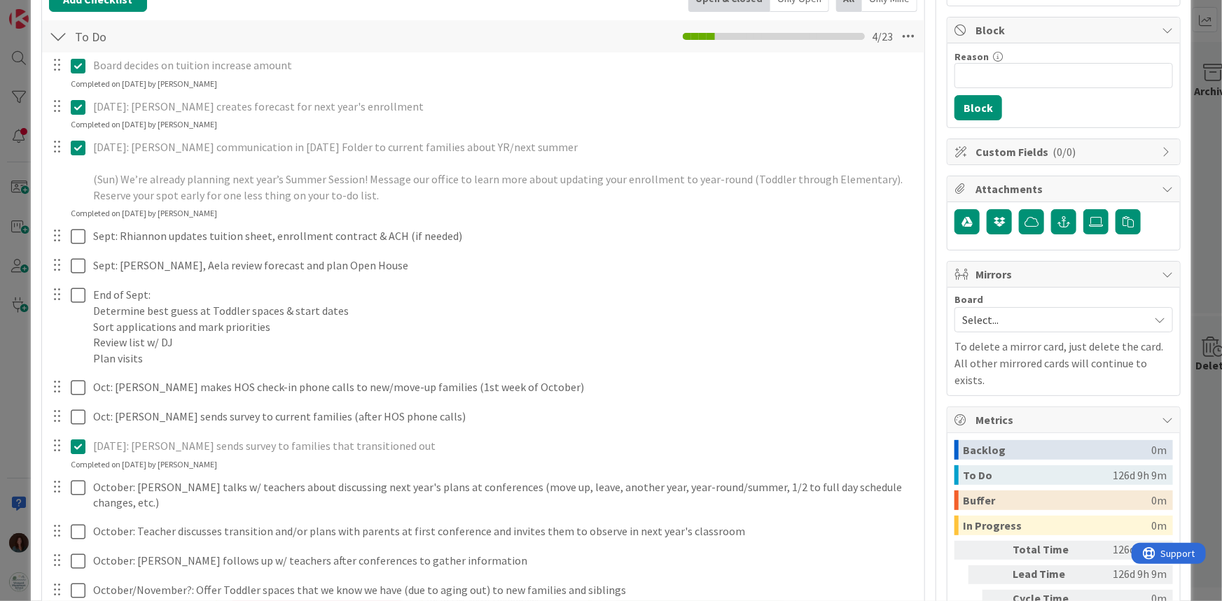
scroll to position [0, 0]
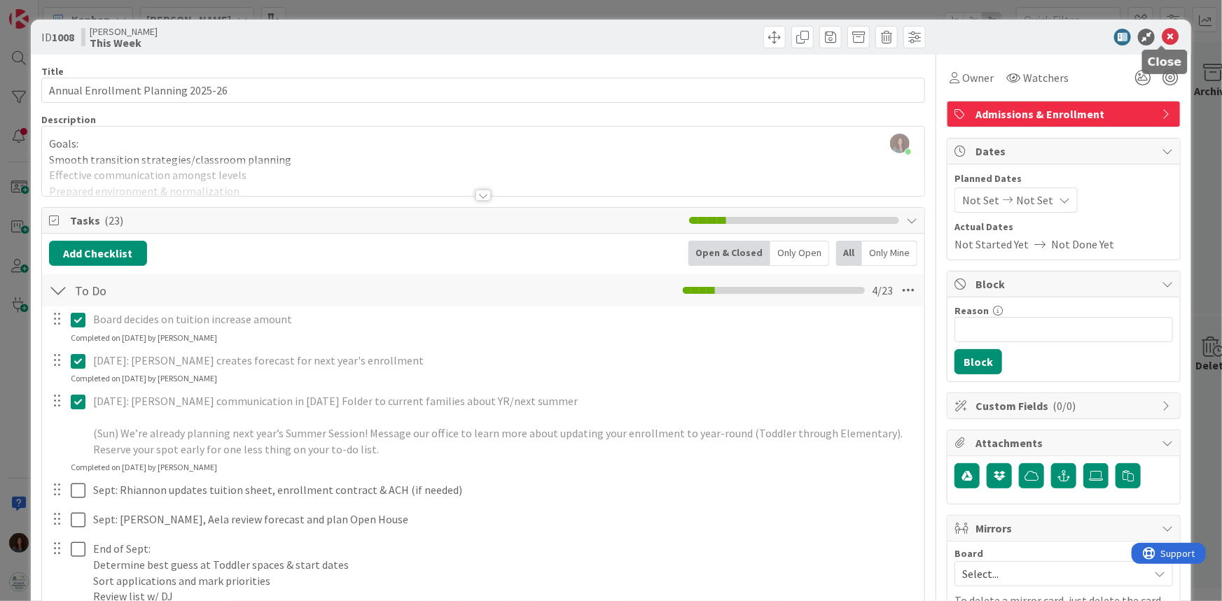
click at [1161, 33] on icon at bounding box center [1169, 37] width 17 height 17
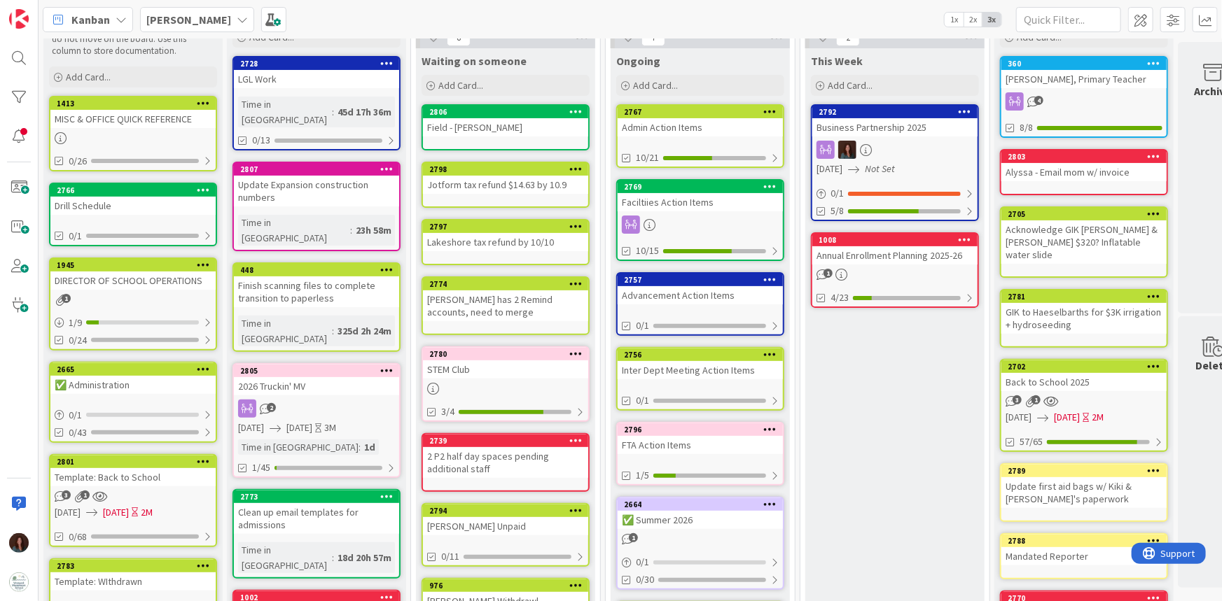
click at [855, 249] on div "Annual Enrollment Planning 2025-26" at bounding box center [894, 255] width 165 height 18
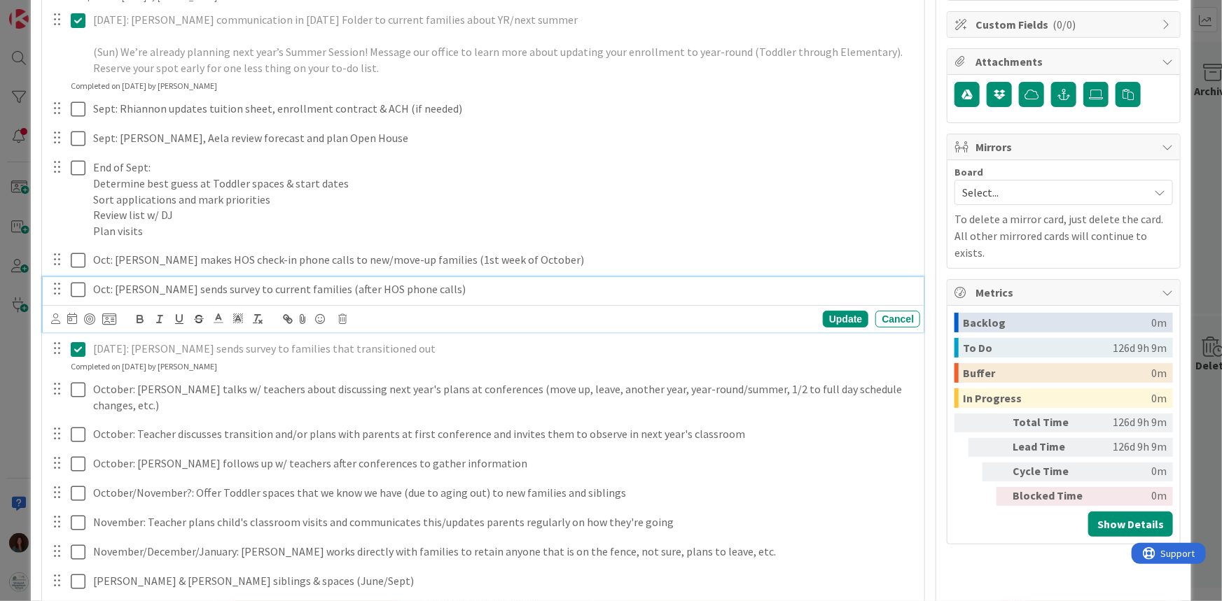
click at [109, 287] on p "Oct: [PERSON_NAME] sends survey to current families (after HOS phone calls)" at bounding box center [503, 289] width 821 height 16
click at [823, 314] on div "Update" at bounding box center [846, 319] width 46 height 17
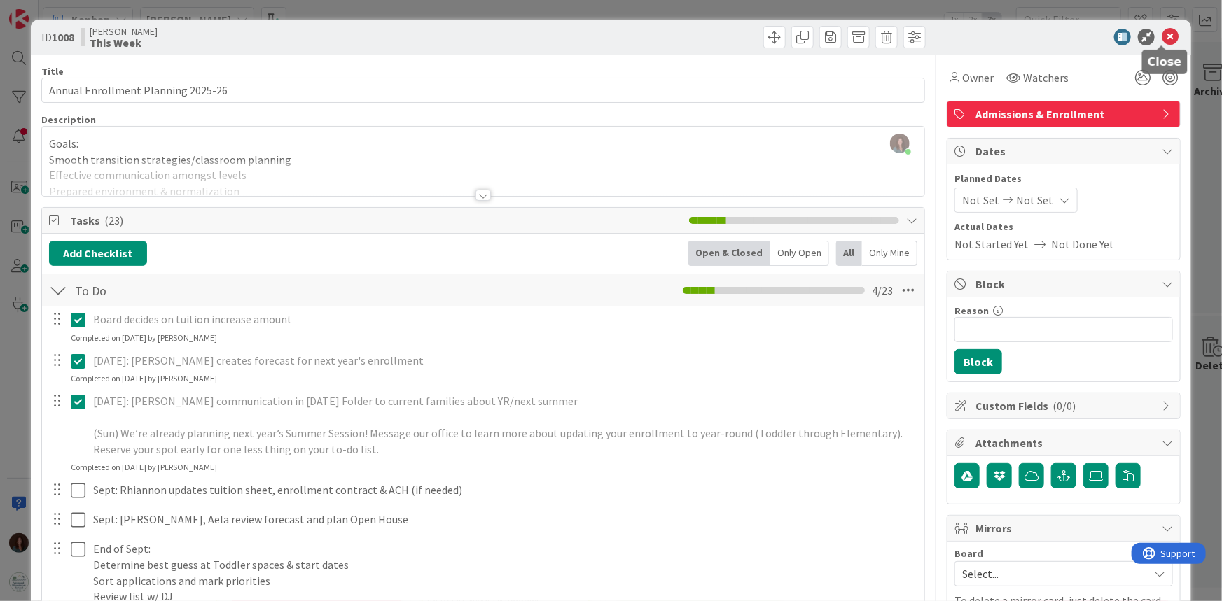
click at [1161, 36] on icon at bounding box center [1169, 37] width 17 height 17
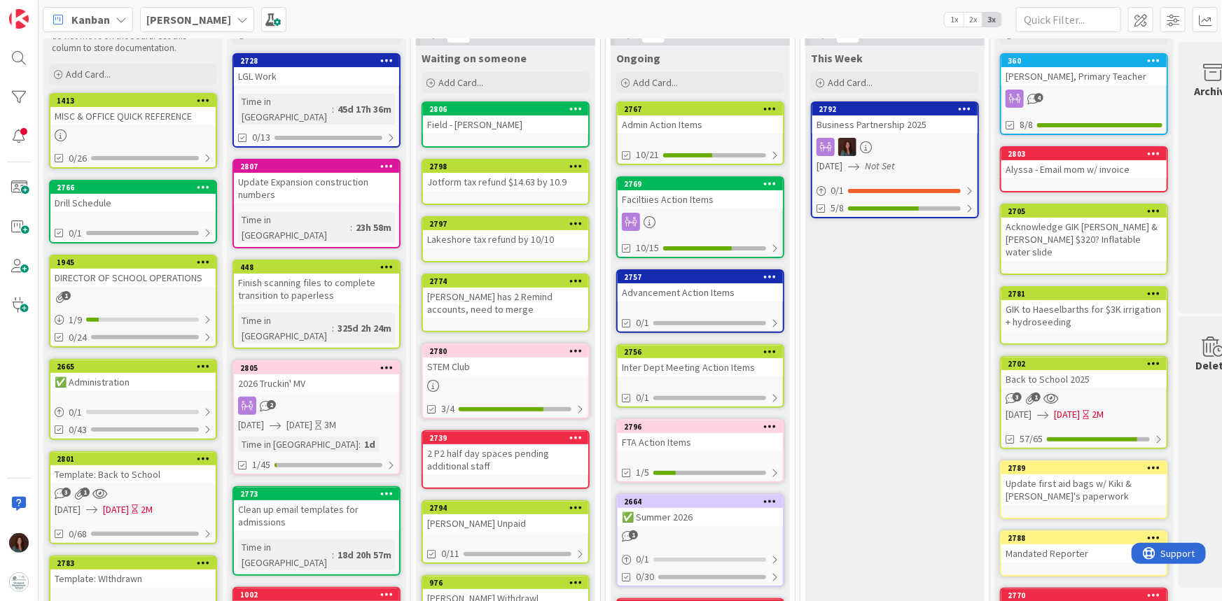
scroll to position [130, 0]
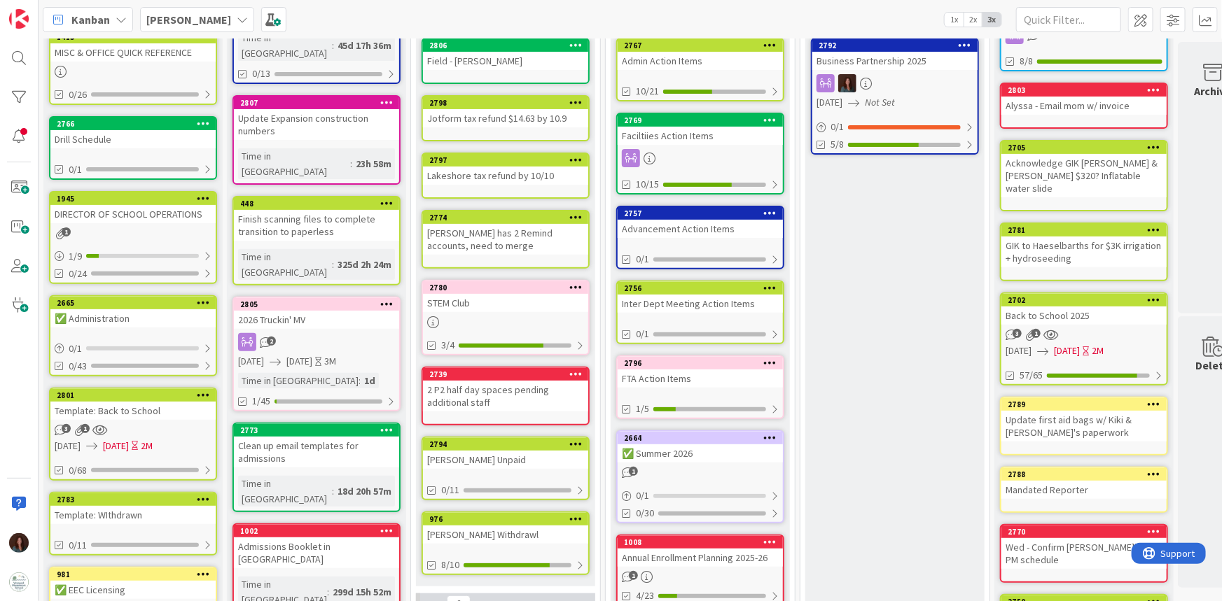
click at [725, 295] on div "Inter Dept Meeting Action Items" at bounding box center [699, 304] width 165 height 18
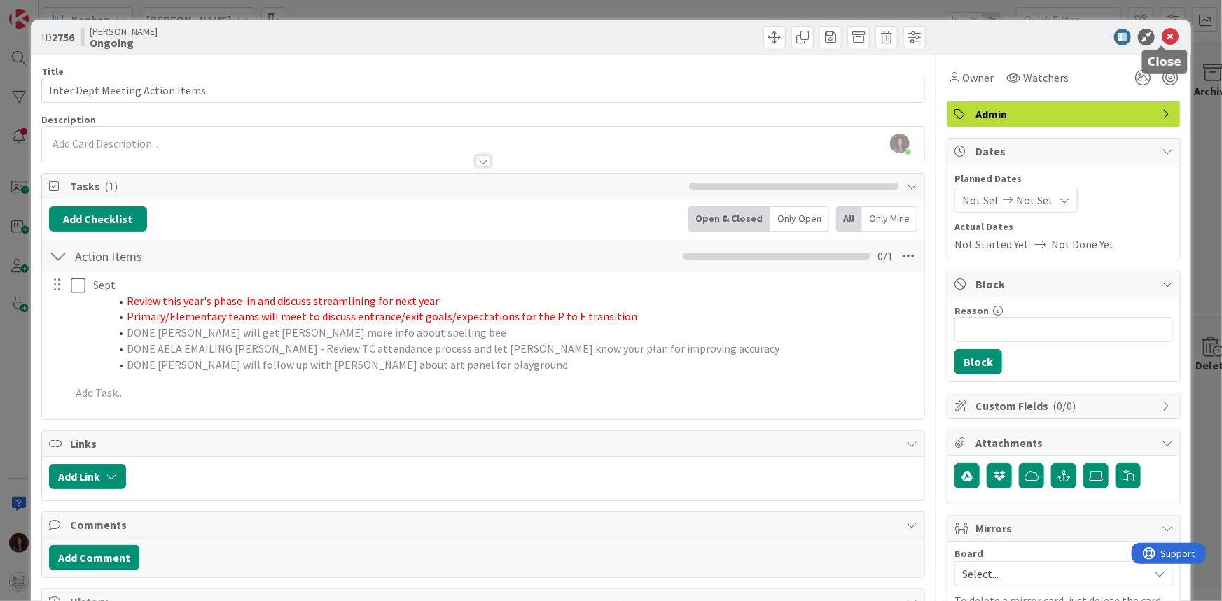
click at [1161, 34] on icon at bounding box center [1169, 37] width 17 height 17
